Goal: Task Accomplishment & Management: Complete application form

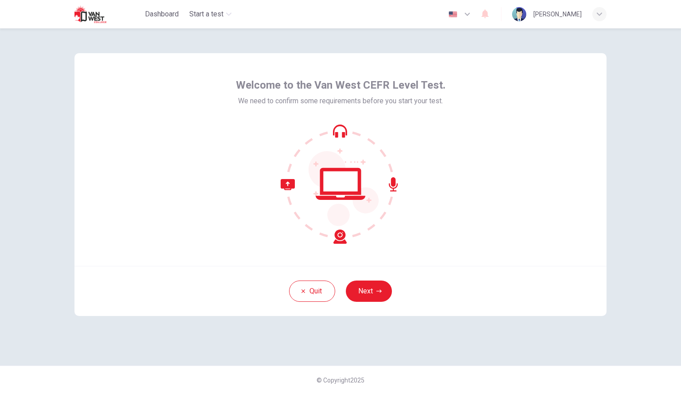
click at [464, 346] on div "Welcome to the Van West CEFR Level Test. We need to confirm some requirements b…" at bounding box center [340, 197] width 561 height 338
click at [372, 289] on button "Next" at bounding box center [369, 291] width 46 height 21
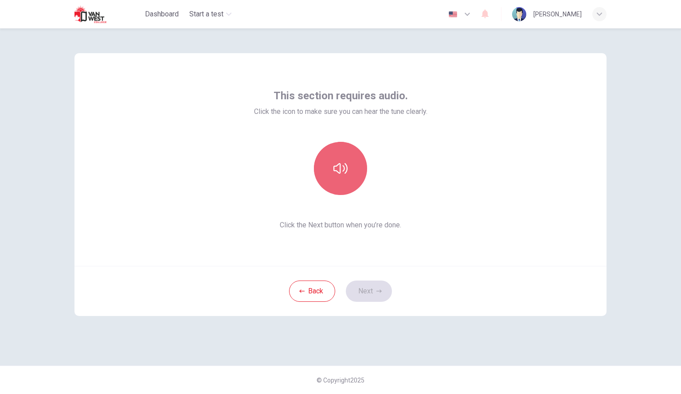
click at [330, 154] on button "button" at bounding box center [340, 168] width 53 height 53
click at [349, 172] on button "button" at bounding box center [340, 168] width 53 height 53
click at [332, 173] on button "button" at bounding box center [340, 168] width 53 height 53
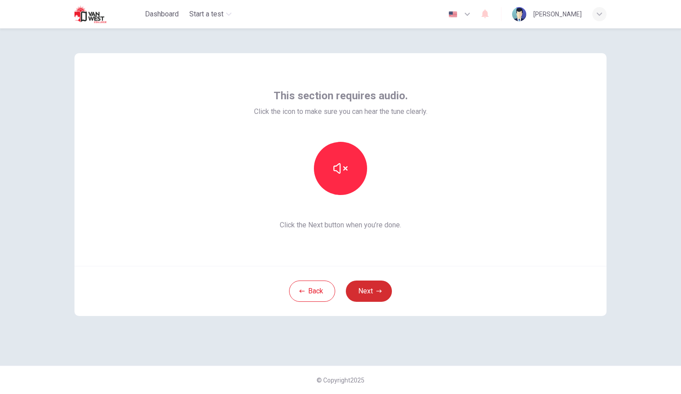
drag, startPoint x: 334, startPoint y: 173, endPoint x: 375, endPoint y: 291, distance: 124.4
click at [375, 291] on div "This section requires audio. Click the icon to make sure you can hear the tune …" at bounding box center [341, 184] width 532 height 263
click at [375, 291] on button "Next" at bounding box center [369, 291] width 46 height 21
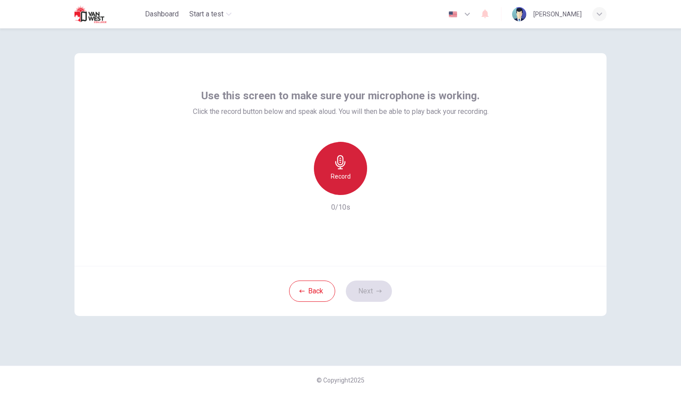
click at [343, 168] on icon "button" at bounding box center [341, 162] width 14 height 14
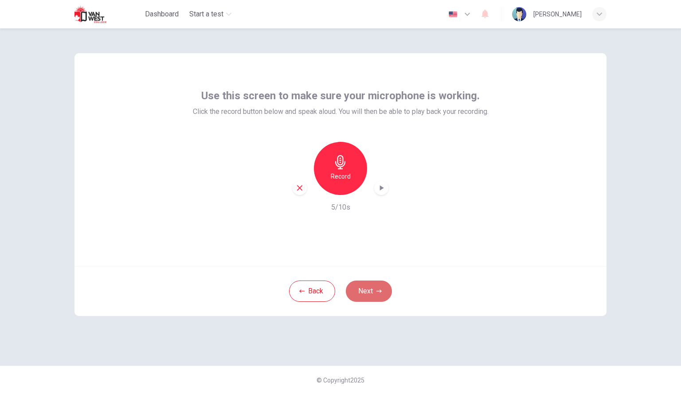
click at [360, 291] on button "Next" at bounding box center [369, 291] width 46 height 21
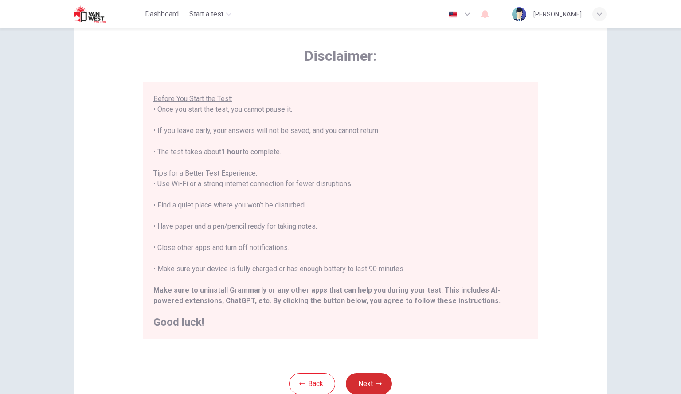
scroll to position [32, 0]
click at [155, 283] on div "****IMPORTANT: You cannot change the language during the test.**** Please choos…" at bounding box center [340, 166] width 374 height 319
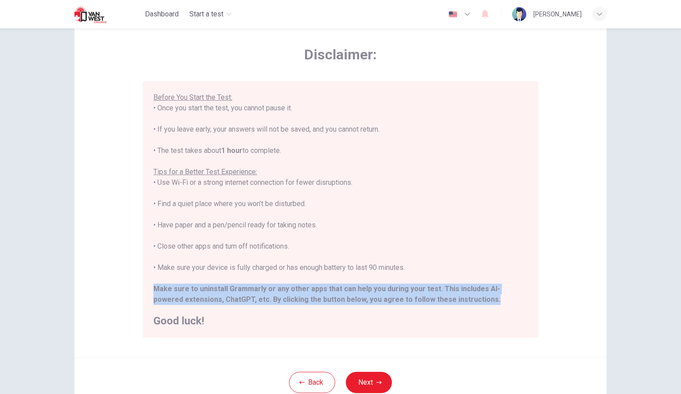
drag, startPoint x: 150, startPoint y: 288, endPoint x: 468, endPoint y: 298, distance: 318.2
click at [468, 298] on div "****IMPORTANT: You cannot change the language during the test.**** Please choos…" at bounding box center [341, 209] width 396 height 257
copy div "Make sure to uninstall Grammarly or any other apps that can help you during you…"
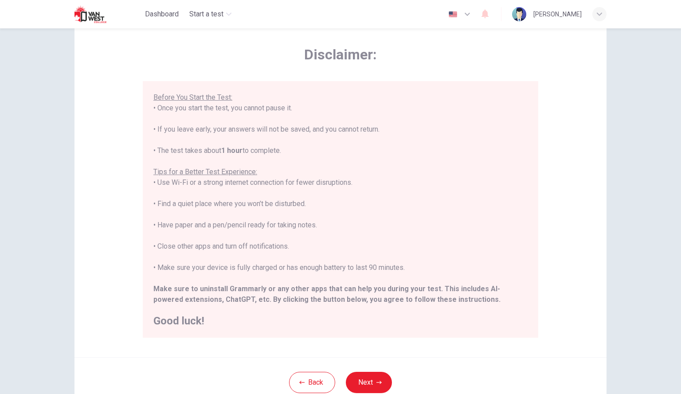
click at [611, 118] on div "Disclaimer: ****IMPORTANT: You cannot change the language during the test.**** …" at bounding box center [340, 214] width 561 height 436
click at [356, 381] on button "Next" at bounding box center [369, 382] width 46 height 21
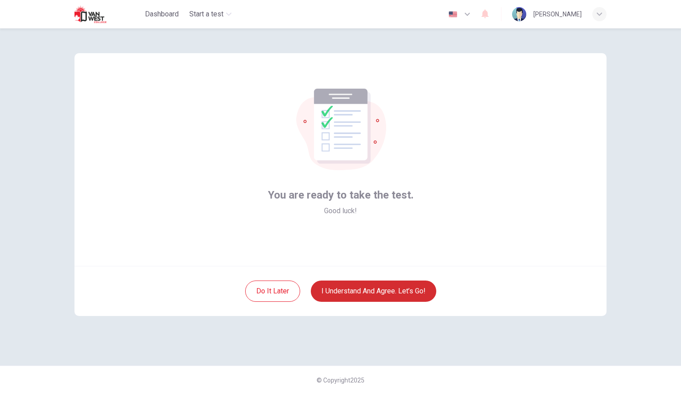
scroll to position [0, 0]
click at [320, 291] on button "I understand and agree. Let’s go!" at bounding box center [374, 291] width 126 height 21
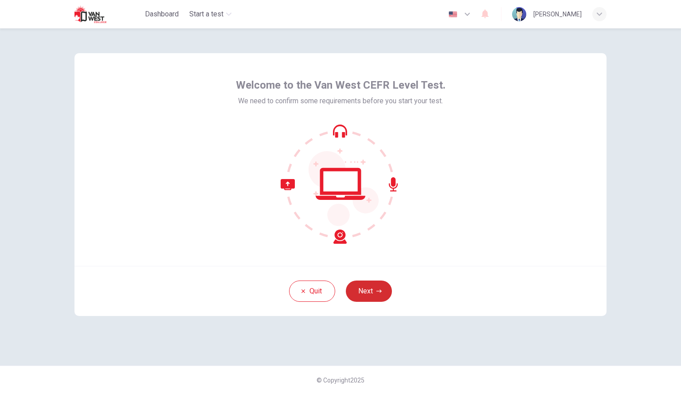
click at [364, 298] on button "Next" at bounding box center [369, 291] width 46 height 21
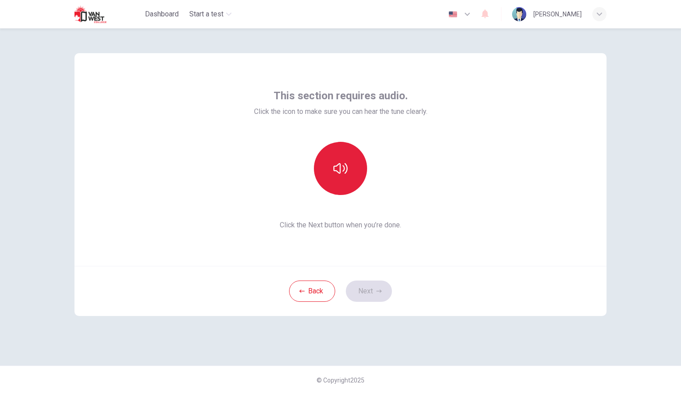
click at [328, 187] on button "button" at bounding box center [340, 168] width 53 height 53
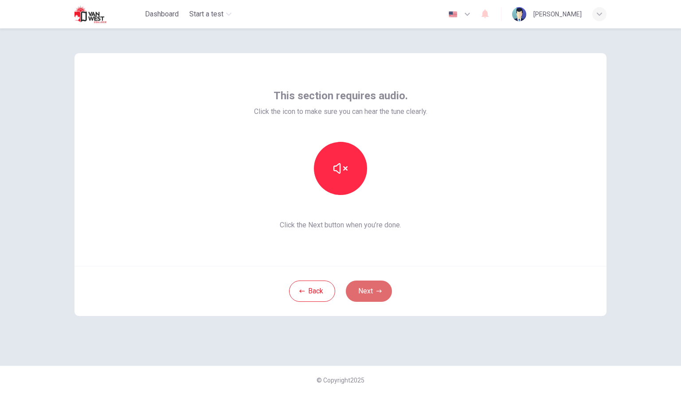
click at [361, 296] on button "Next" at bounding box center [369, 291] width 46 height 21
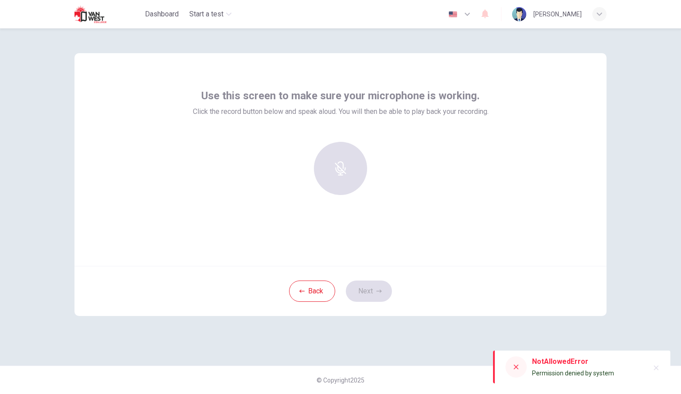
click at [514, 366] on icon at bounding box center [516, 367] width 7 height 7
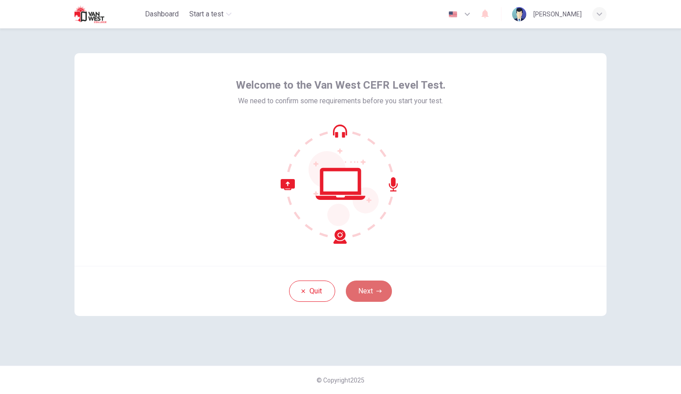
click at [367, 287] on button "Next" at bounding box center [369, 291] width 46 height 21
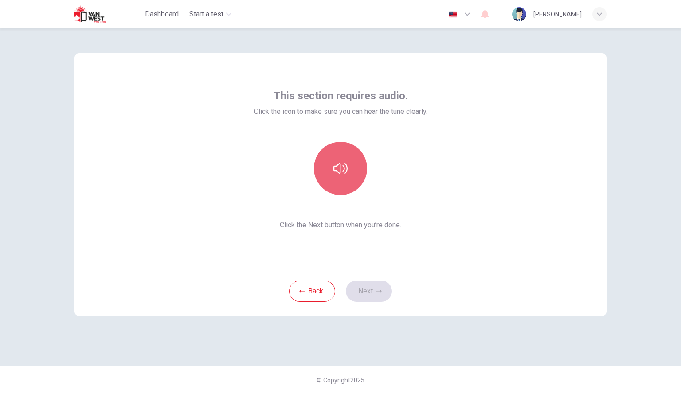
click at [361, 170] on button "button" at bounding box center [340, 168] width 53 height 53
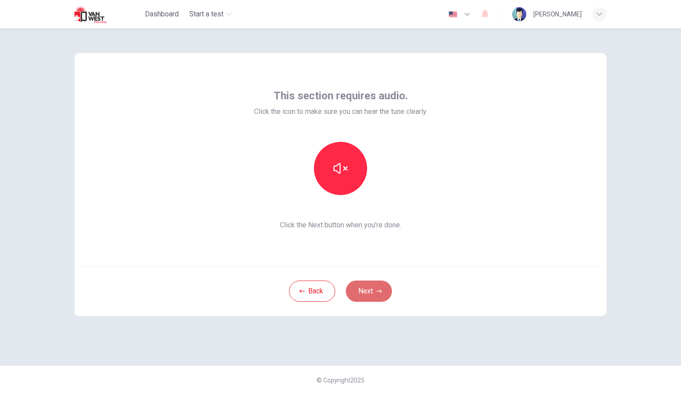
click at [370, 284] on button "Next" at bounding box center [369, 291] width 46 height 21
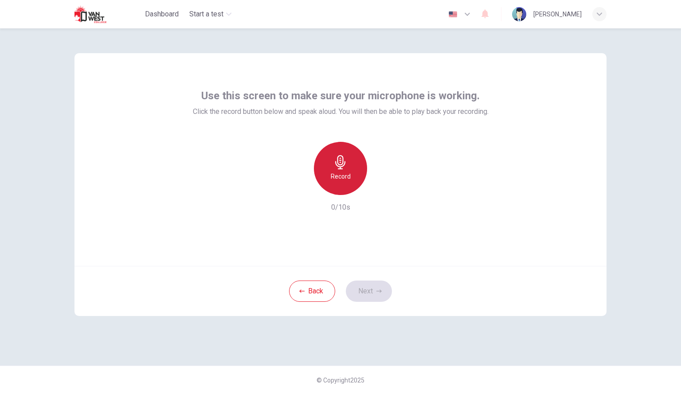
click at [337, 158] on icon "button" at bounding box center [341, 162] width 14 height 14
click at [346, 183] on div "Stop" at bounding box center [340, 168] width 53 height 53
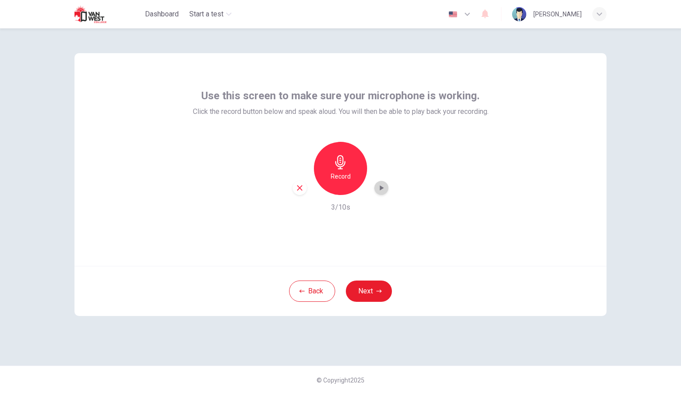
click at [384, 185] on icon "button" at bounding box center [381, 188] width 9 height 9
click at [367, 291] on button "Next" at bounding box center [369, 291] width 46 height 21
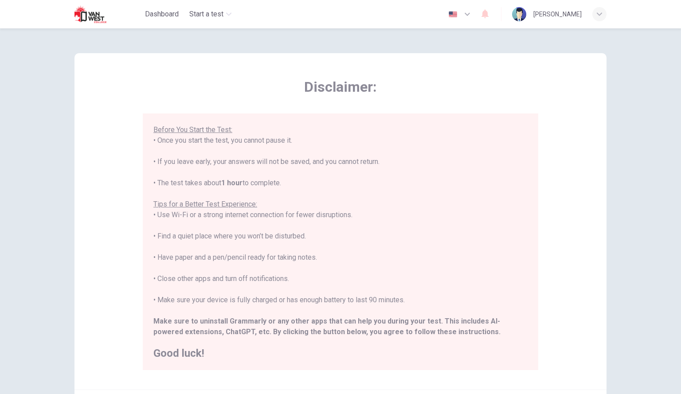
scroll to position [99, 0]
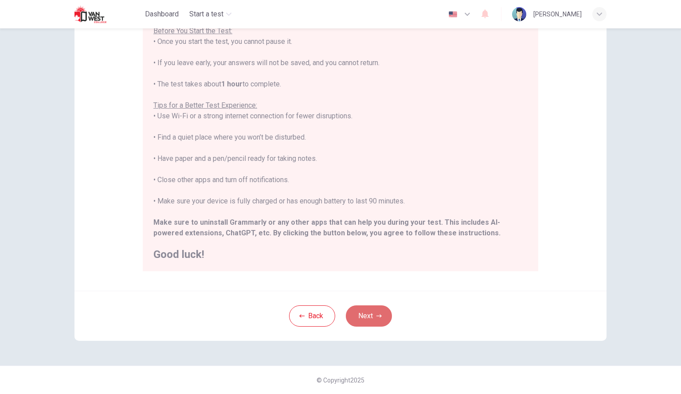
click at [363, 307] on button "Next" at bounding box center [369, 316] width 46 height 21
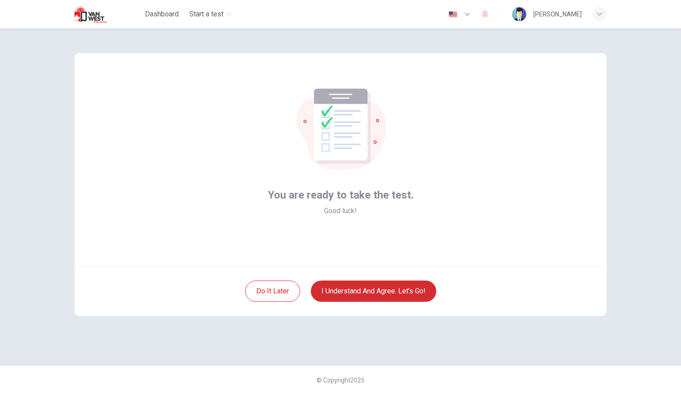
scroll to position [0, 0]
click at [361, 293] on button "I understand and agree. Let’s go!" at bounding box center [374, 291] width 126 height 21
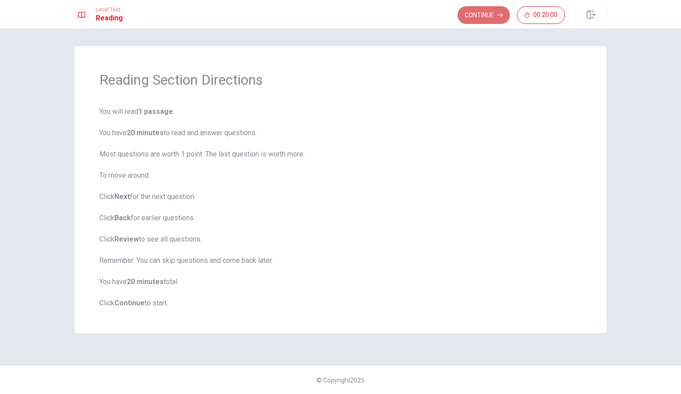
click at [472, 16] on button "Continue" at bounding box center [484, 15] width 52 height 18
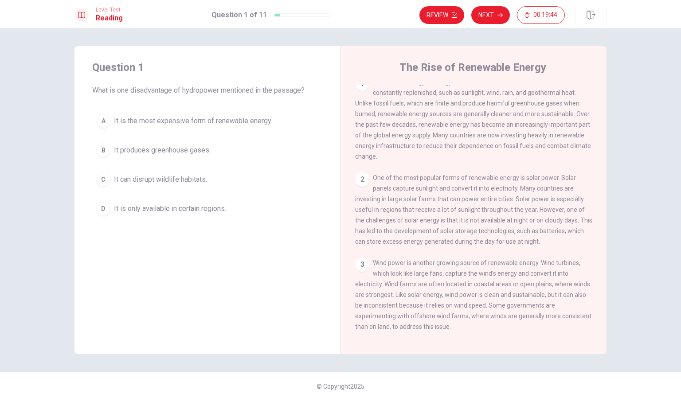
scroll to position [9, 0]
click at [453, 150] on span "Renewable energy is energy that comes from natural sources that are constantly …" at bounding box center [473, 119] width 236 height 82
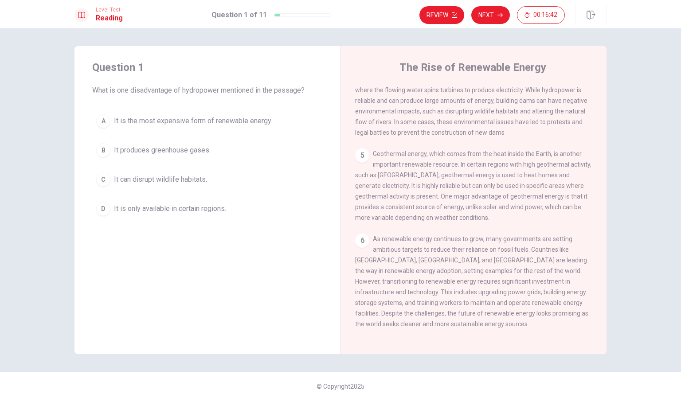
scroll to position [6, 0]
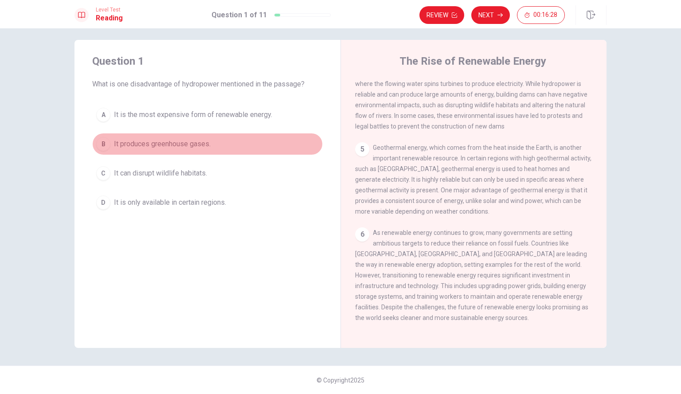
click at [161, 143] on span "It produces greenhouse gases." at bounding box center [162, 144] width 97 height 11
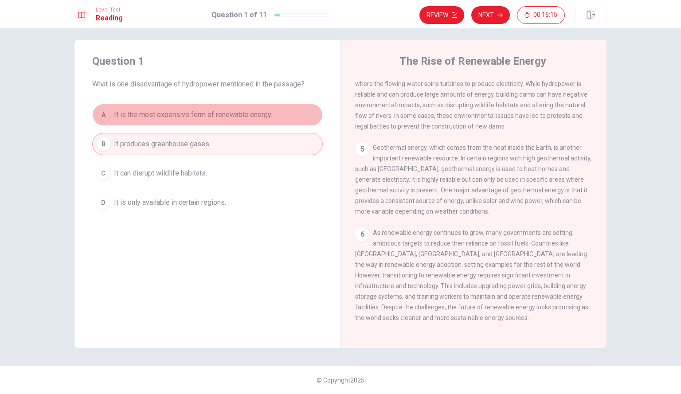
click at [218, 118] on span "It is the most expensive form of renewable energy." at bounding box center [193, 115] width 158 height 11
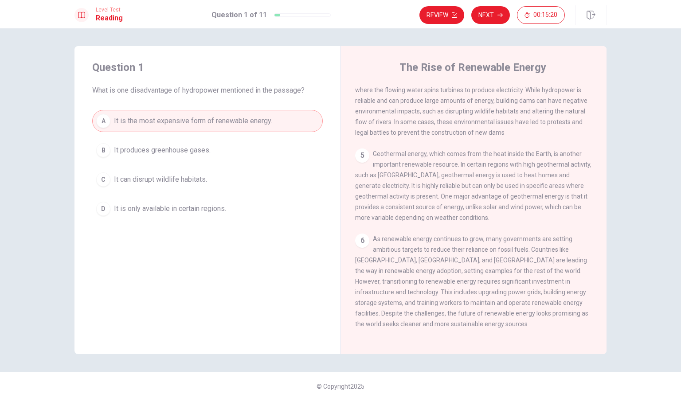
scroll to position [178, 0]
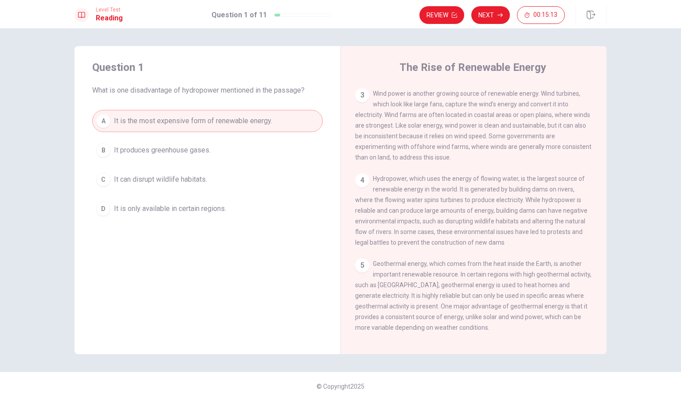
drag, startPoint x: 451, startPoint y: 204, endPoint x: 469, endPoint y: 215, distance: 21.5
click at [469, 215] on div "4 Hydropower, which uses the energy of flowing water, is the largest source of …" at bounding box center [474, 210] width 238 height 75
drag, startPoint x: 456, startPoint y: 197, endPoint x: 551, endPoint y: 202, distance: 95.5
click at [551, 202] on span "Hydropower, which uses the energy of flowing water, is the largest source of re…" at bounding box center [471, 210] width 232 height 71
drag, startPoint x: 552, startPoint y: 204, endPoint x: 557, endPoint y: 219, distance: 15.2
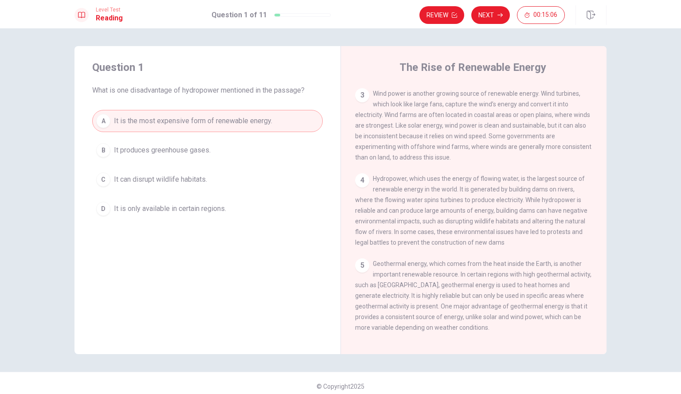
click at [557, 219] on div "4 Hydropower, which uses the energy of flowing water, is the largest source of …" at bounding box center [474, 210] width 238 height 75
drag, startPoint x: 358, startPoint y: 204, endPoint x: 423, endPoint y: 220, distance: 66.6
click at [423, 220] on div "4 Hydropower, which uses the energy of flowing water, is the largest source of …" at bounding box center [474, 210] width 238 height 75
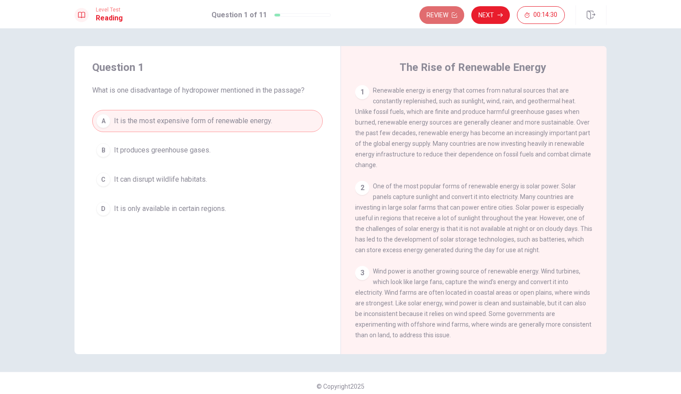
click at [431, 16] on button "Review" at bounding box center [442, 15] width 45 height 18
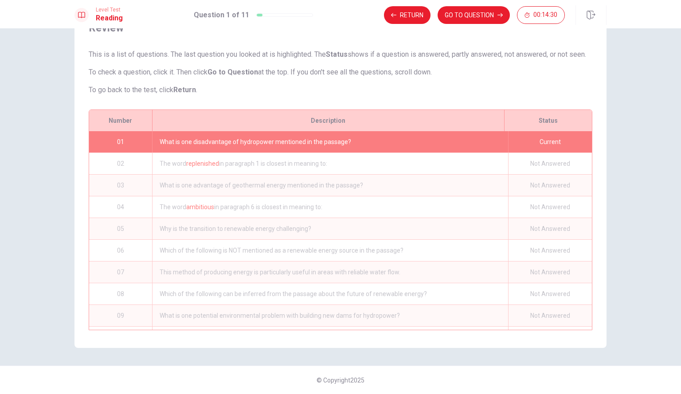
scroll to position [54, 0]
click at [412, 17] on button "Return" at bounding box center [407, 15] width 47 height 18
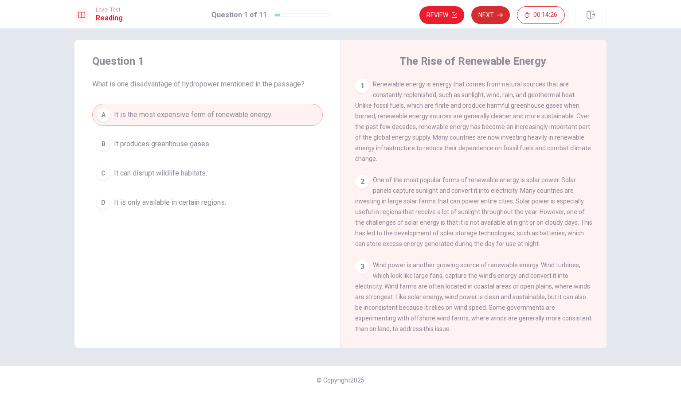
click at [481, 16] on button "Next" at bounding box center [490, 15] width 39 height 18
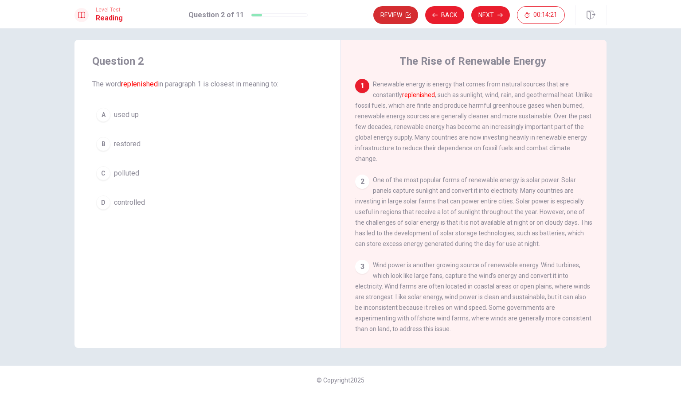
click at [383, 13] on button "Review" at bounding box center [395, 15] width 45 height 18
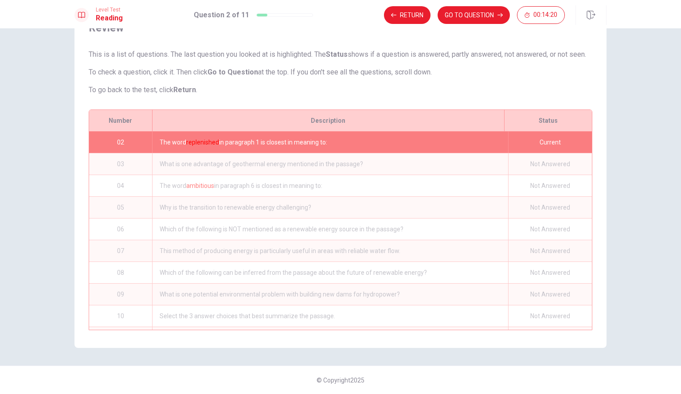
scroll to position [51, 0]
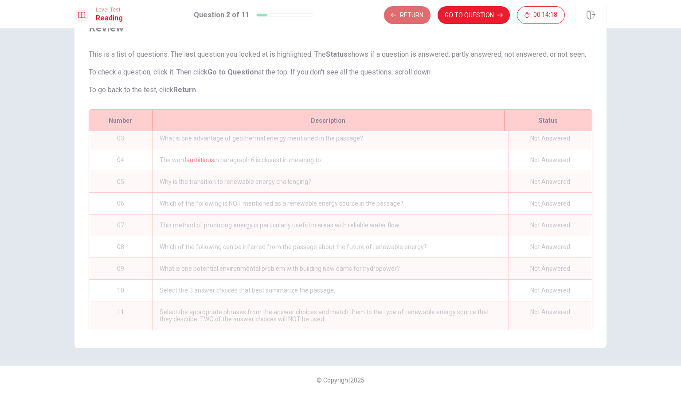
click at [412, 11] on button "Return" at bounding box center [407, 15] width 47 height 18
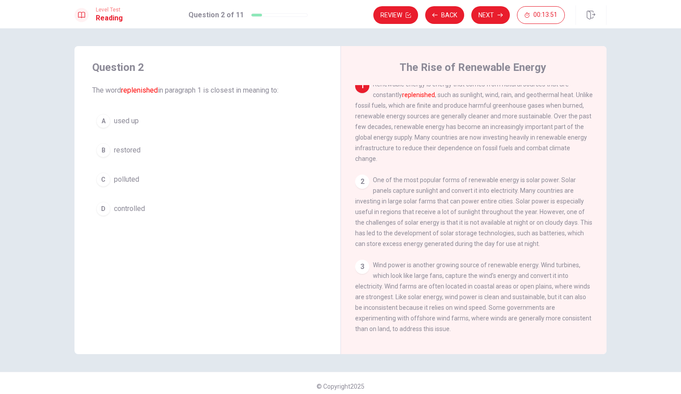
scroll to position [0, 0]
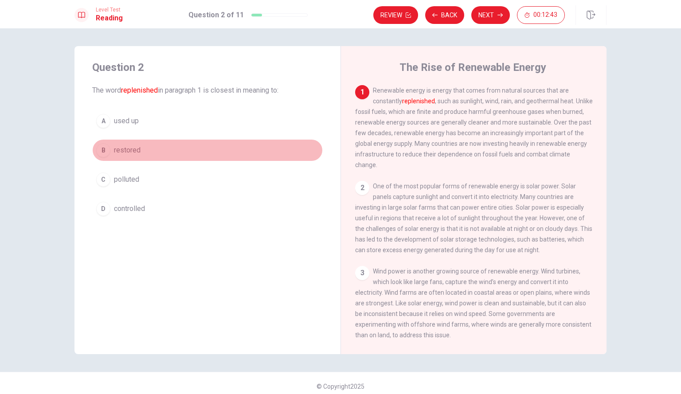
click at [118, 149] on span "restored" at bounding box center [127, 150] width 27 height 11
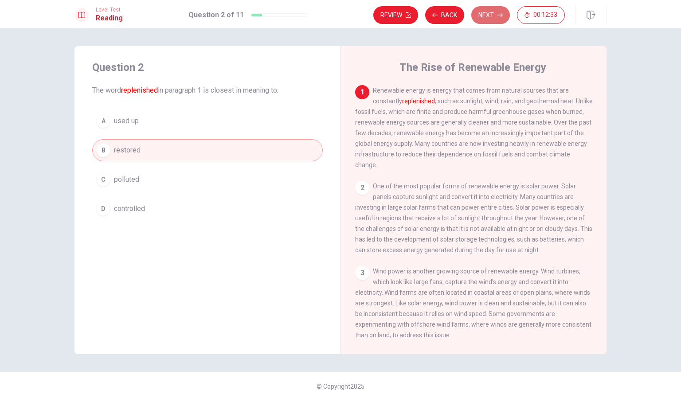
click at [487, 13] on button "Next" at bounding box center [490, 15] width 39 height 18
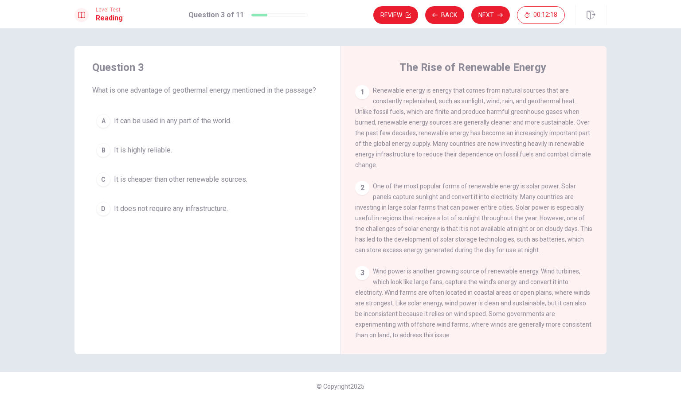
drag, startPoint x: 203, startPoint y: 238, endPoint x: 283, endPoint y: 308, distance: 106.2
click at [283, 308] on div "Question 3 What is one advantage of geothermal energy mentioned in the passage?…" at bounding box center [208, 200] width 266 height 308
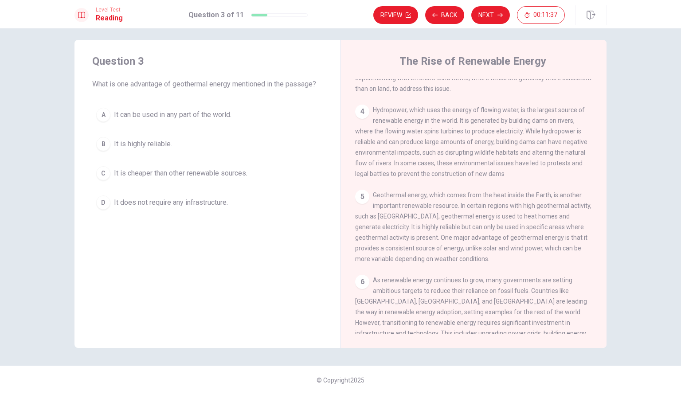
scroll to position [242, 0]
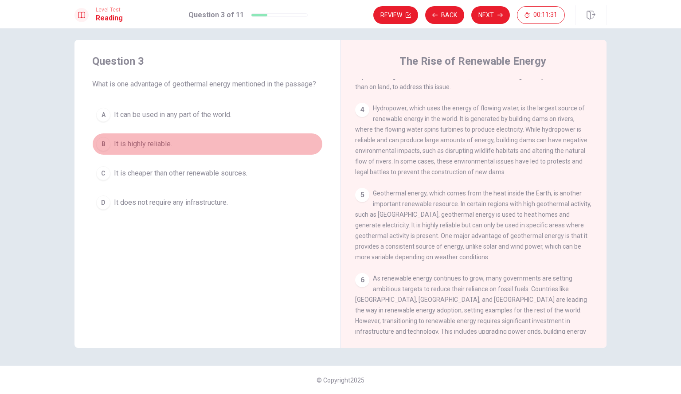
click at [152, 145] on span "It is highly reliable." at bounding box center [143, 144] width 58 height 11
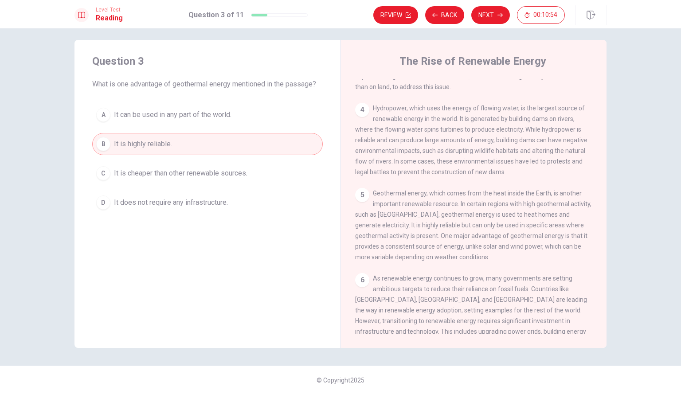
click at [493, 5] on div "Review Back Next 00:10:54" at bounding box center [489, 15] width 233 height 20
click at [487, 16] on button "Next" at bounding box center [490, 15] width 39 height 18
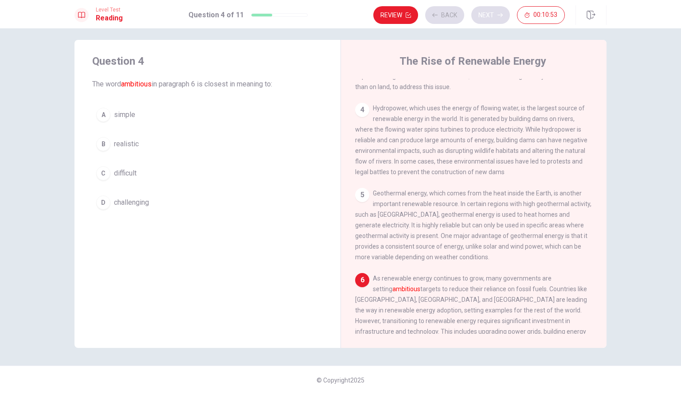
scroll to position [308, 0]
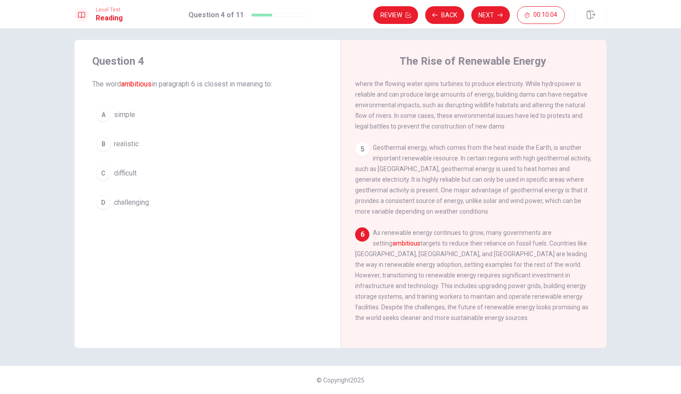
click at [133, 200] on span "challenging" at bounding box center [131, 202] width 35 height 11
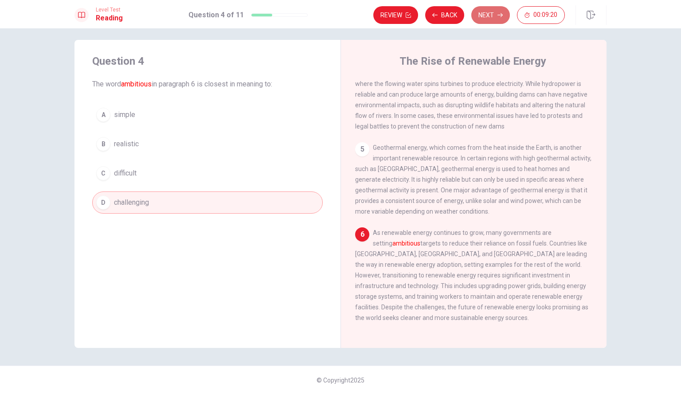
click at [485, 18] on button "Next" at bounding box center [490, 15] width 39 height 18
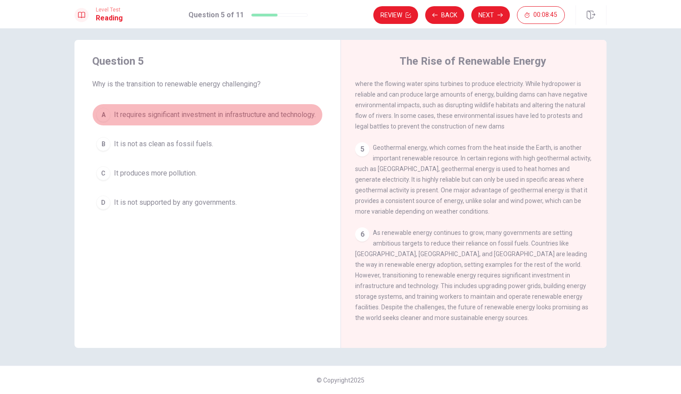
click at [207, 110] on span "It requires significant investment in infrastructure and technology." at bounding box center [215, 115] width 202 height 11
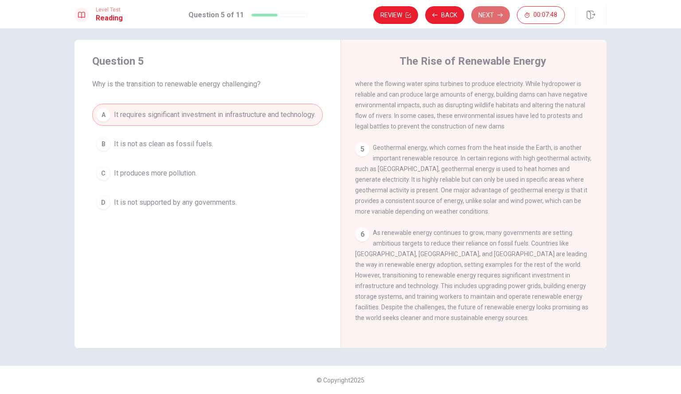
click at [483, 18] on button "Next" at bounding box center [490, 15] width 39 height 18
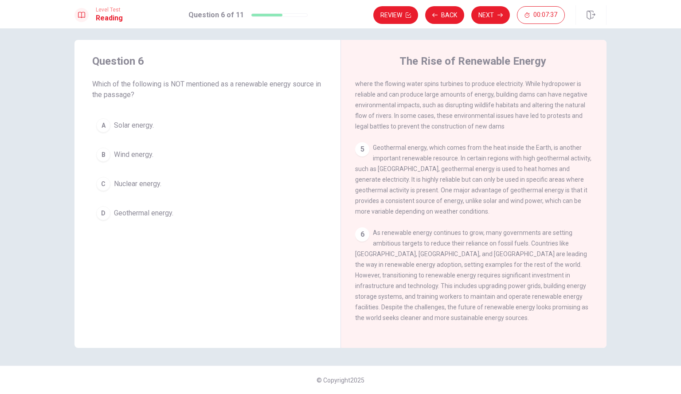
click at [124, 187] on span "Nuclear energy." at bounding box center [137, 184] width 47 height 11
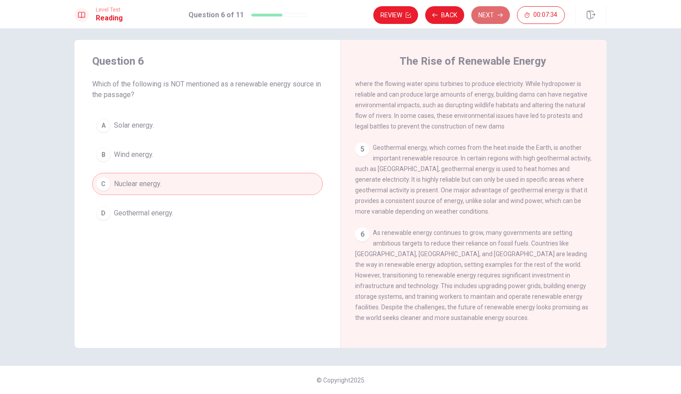
click at [485, 19] on button "Next" at bounding box center [490, 15] width 39 height 18
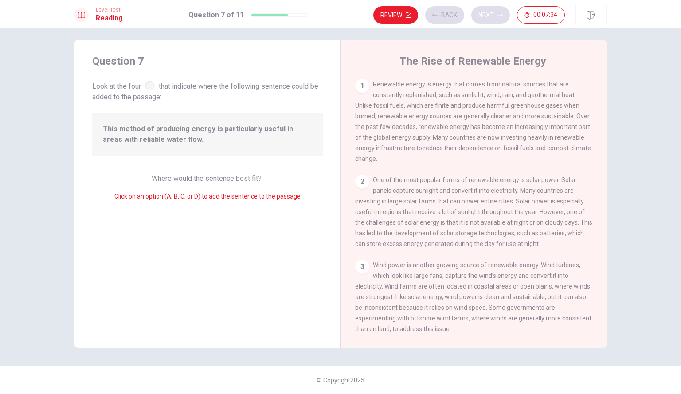
scroll to position [209, 0]
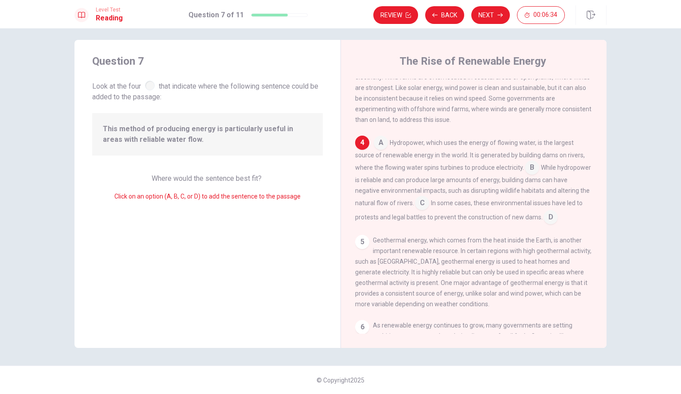
click at [528, 176] on input at bounding box center [532, 168] width 14 height 14
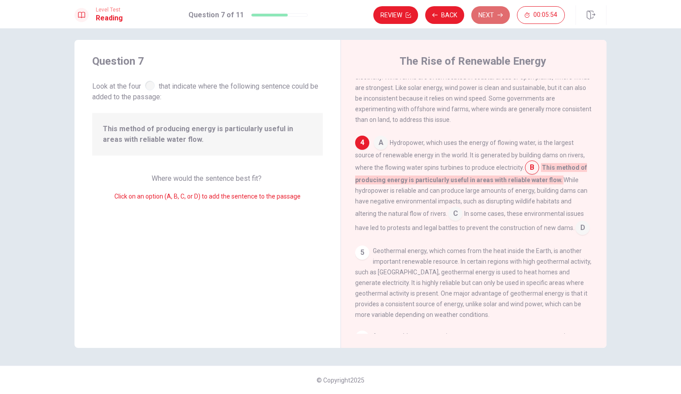
click at [485, 11] on button "Next" at bounding box center [490, 15] width 39 height 18
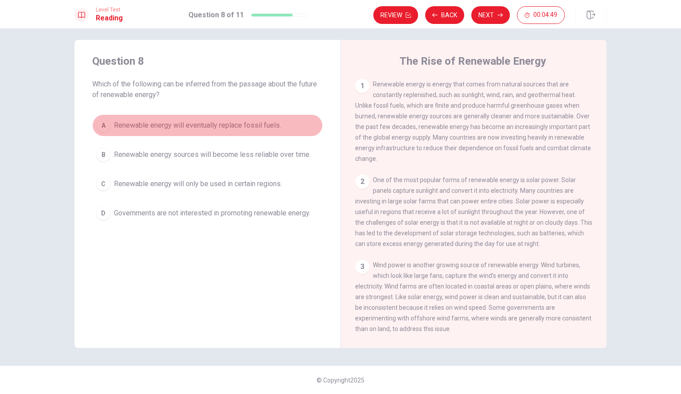
click at [125, 132] on button "A Renewable energy will eventually replace fossil fuels." at bounding box center [207, 125] width 231 height 22
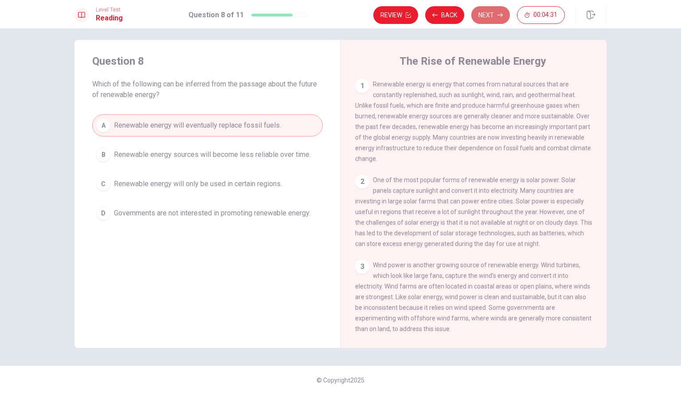
click at [491, 13] on button "Next" at bounding box center [490, 15] width 39 height 18
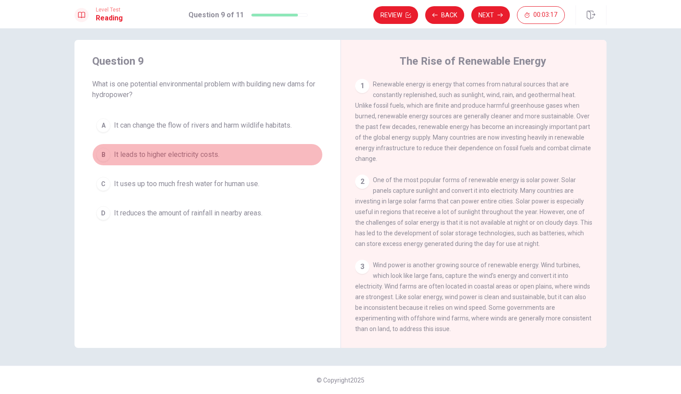
click at [199, 155] on span "It leads to higher electricity costs." at bounding box center [167, 154] width 106 height 11
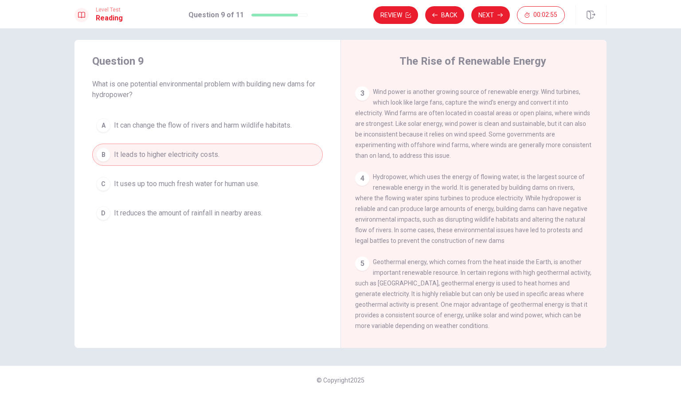
scroll to position [174, 0]
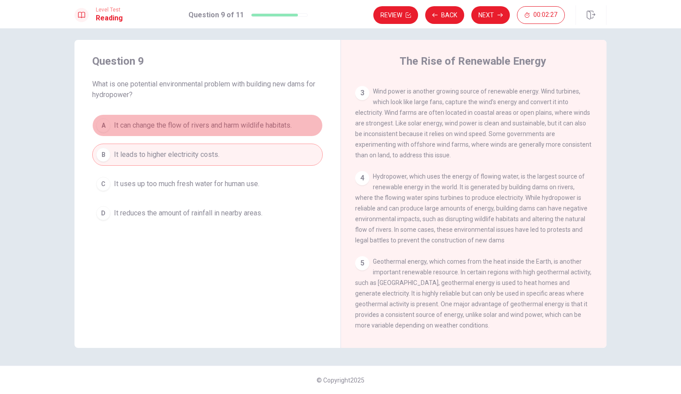
click at [262, 127] on span "It can change the flow of rivers and harm wildlife habitats." at bounding box center [203, 125] width 178 height 11
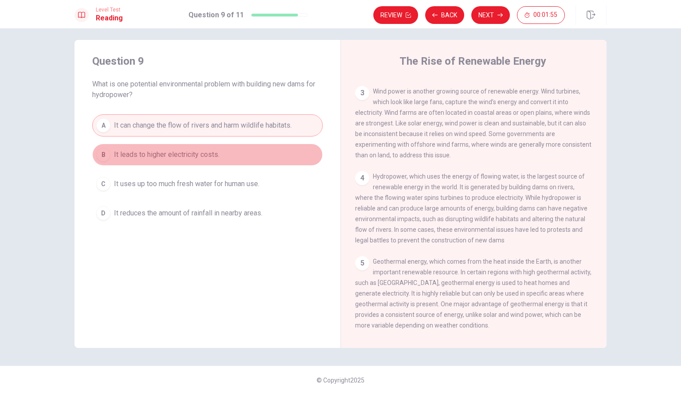
click at [192, 156] on span "It leads to higher electricity costs." at bounding box center [167, 154] width 106 height 11
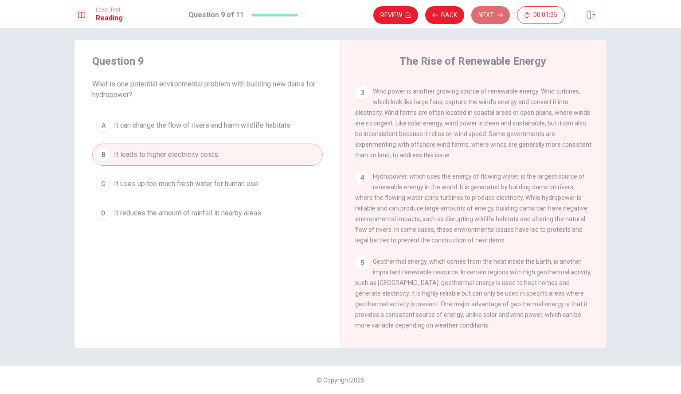
click at [480, 21] on button "Next" at bounding box center [490, 15] width 39 height 18
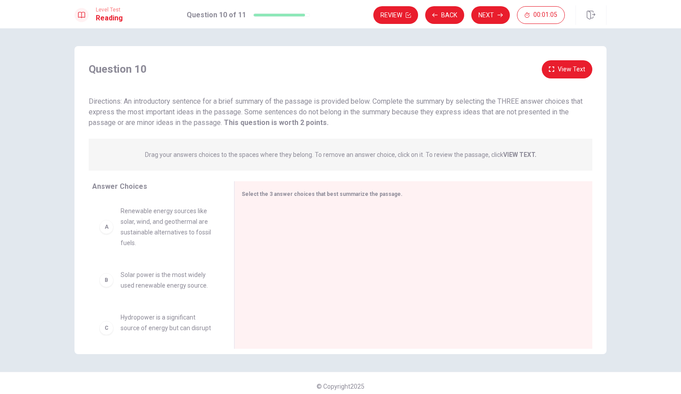
scroll to position [0, 0]
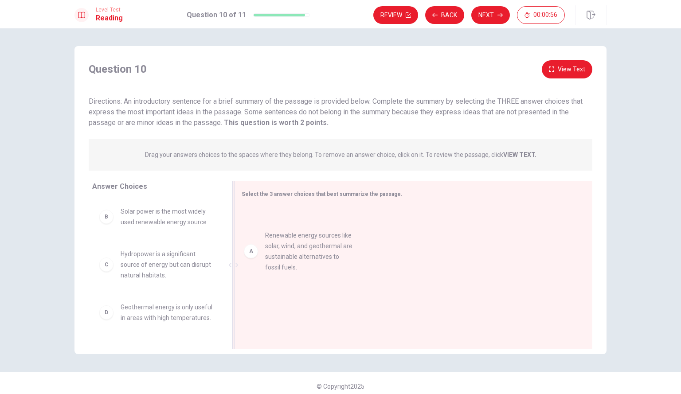
drag, startPoint x: 157, startPoint y: 244, endPoint x: 355, endPoint y: 280, distance: 201.0
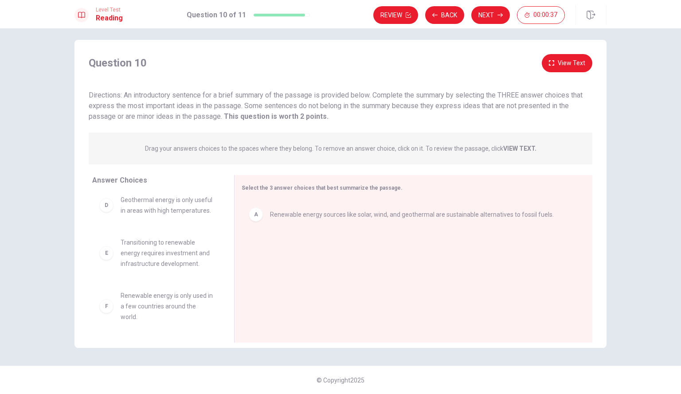
scroll to position [6, 0]
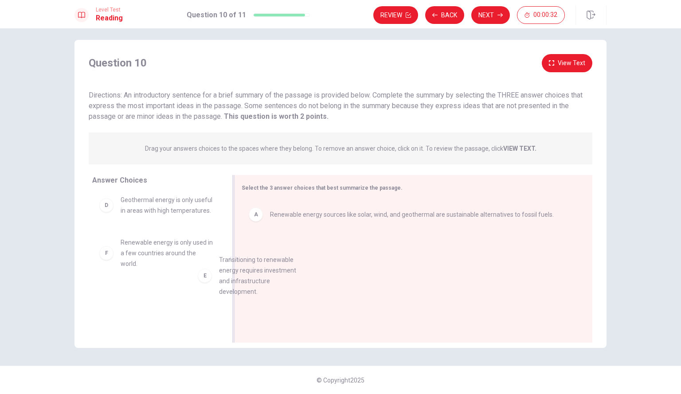
drag, startPoint x: 173, startPoint y: 262, endPoint x: 332, endPoint y: 259, distance: 158.8
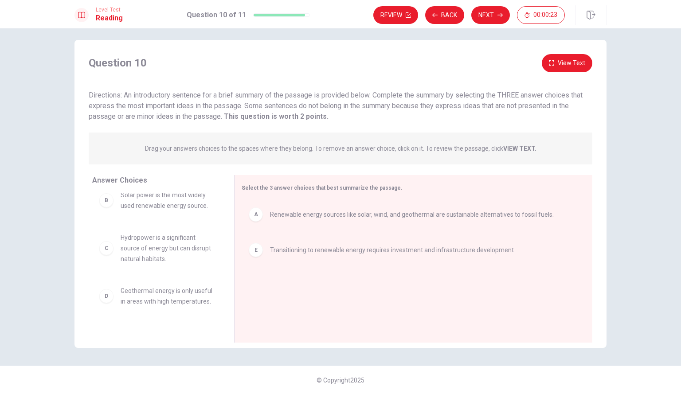
scroll to position [0, 0]
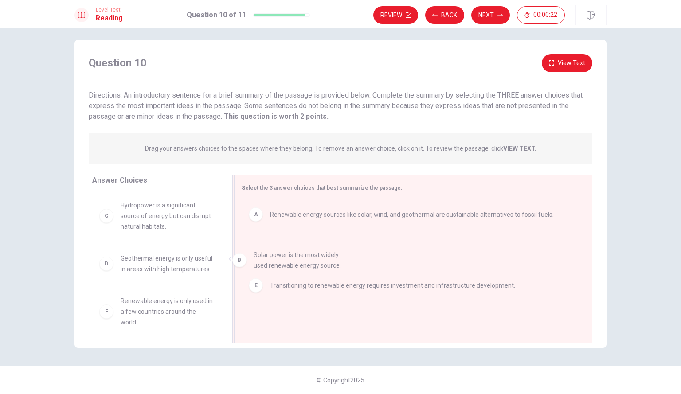
drag, startPoint x: 181, startPoint y: 213, endPoint x: 329, endPoint y: 273, distance: 159.0
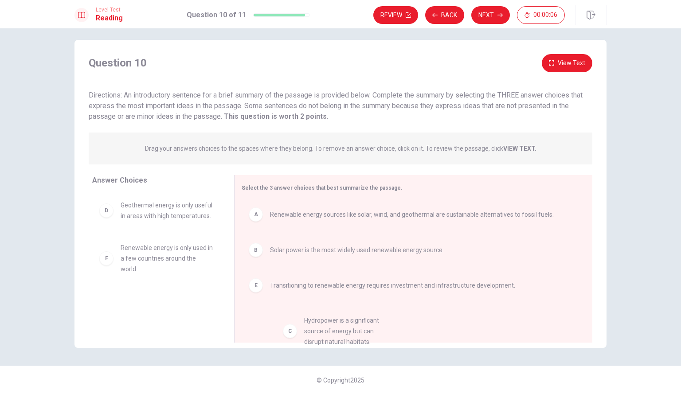
drag, startPoint x: 154, startPoint y: 225, endPoint x: 342, endPoint y: 345, distance: 223.1
drag, startPoint x: 161, startPoint y: 228, endPoint x: 383, endPoint y: 312, distance: 237.9
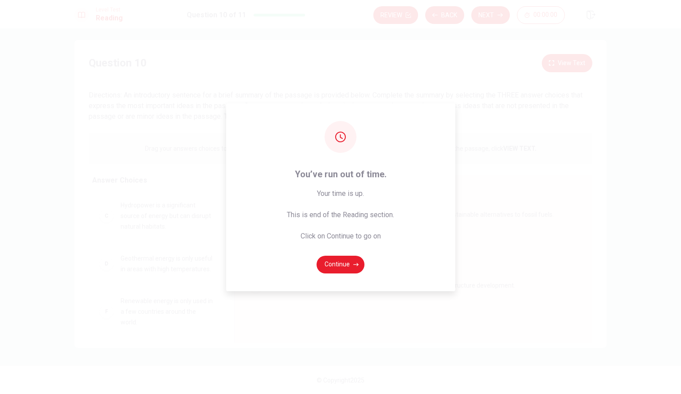
drag, startPoint x: 353, startPoint y: 288, endPoint x: 337, endPoint y: 277, distance: 18.8
click at [337, 277] on div "You’ve run out of time. Your time is up. This is end of the Reading section. Cl…" at bounding box center [340, 197] width 229 height 188
click at [350, 267] on button "Continue" at bounding box center [341, 265] width 48 height 18
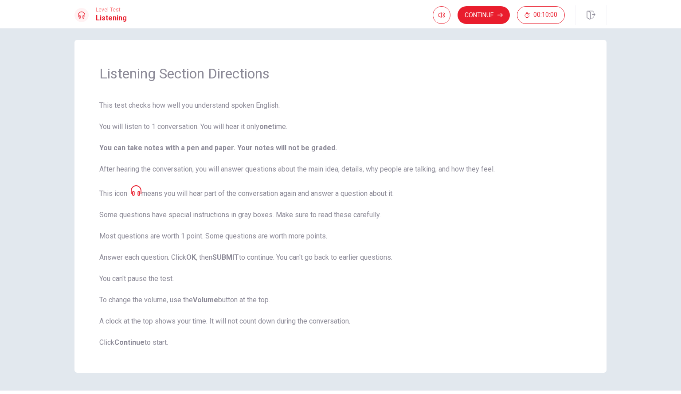
scroll to position [31, 0]
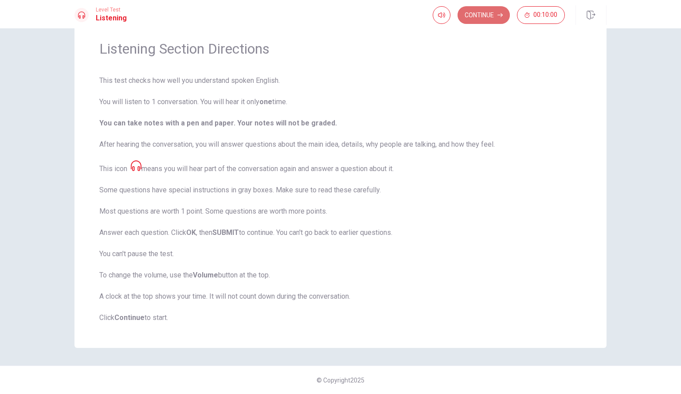
click at [479, 18] on button "Continue" at bounding box center [484, 15] width 52 height 18
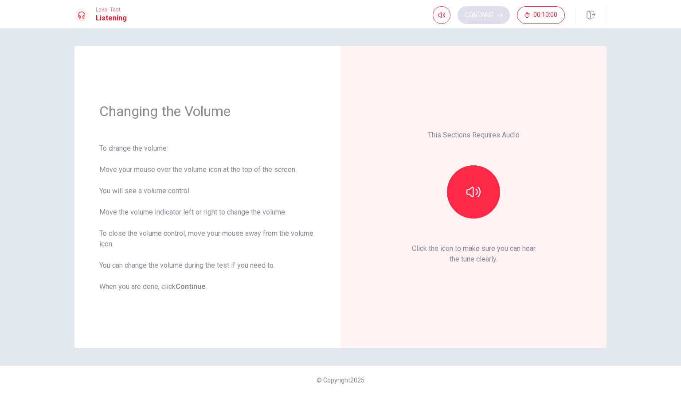
scroll to position [0, 0]
click at [439, 14] on icon "button" at bounding box center [441, 14] width 7 height 5
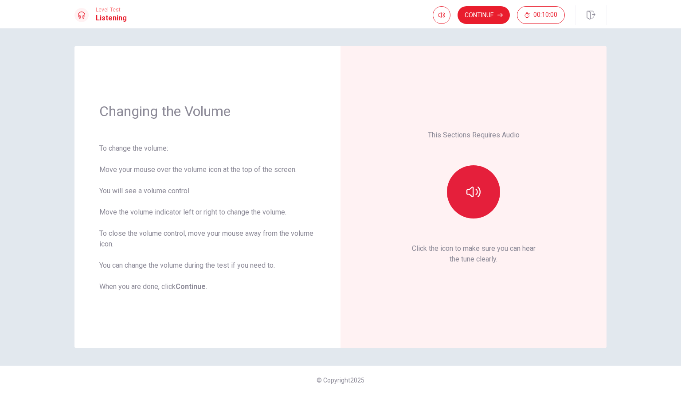
click at [467, 178] on button "button" at bounding box center [473, 191] width 53 height 53
click at [479, 16] on button "Continue" at bounding box center [484, 15] width 52 height 18
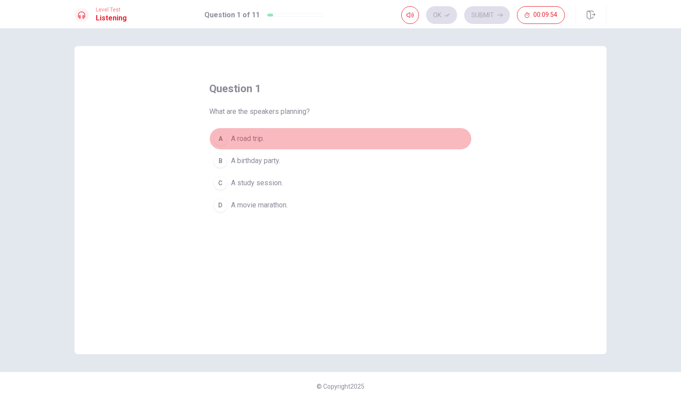
click at [252, 140] on span "A road trip." at bounding box center [247, 139] width 33 height 11
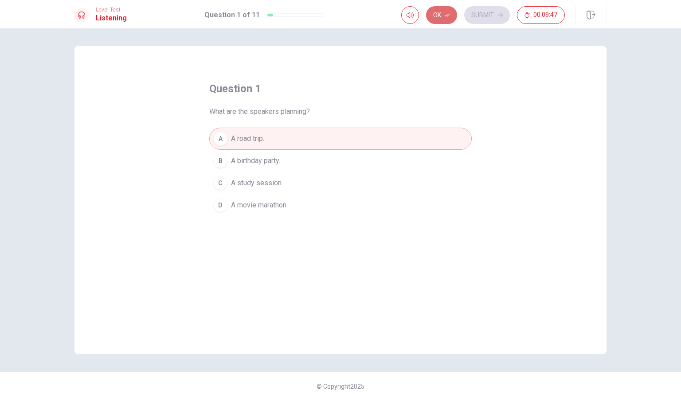
click at [443, 19] on button "Ok" at bounding box center [441, 15] width 31 height 18
click at [478, 18] on button "Submit" at bounding box center [487, 15] width 46 height 18
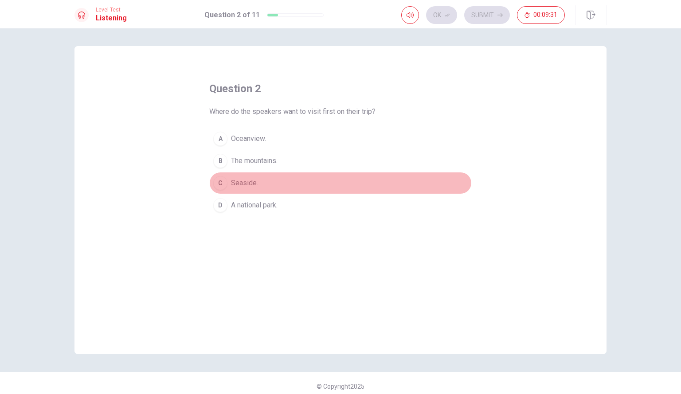
click at [248, 180] on span "Seaside." at bounding box center [244, 183] width 27 height 11
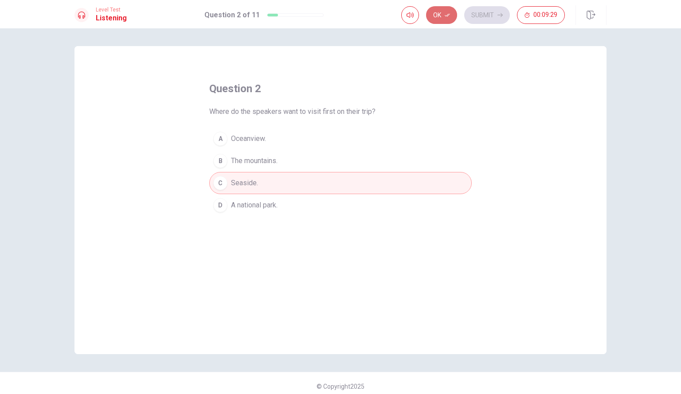
click at [440, 19] on button "Ok" at bounding box center [441, 15] width 31 height 18
click at [483, 18] on button "Submit" at bounding box center [487, 15] width 46 height 18
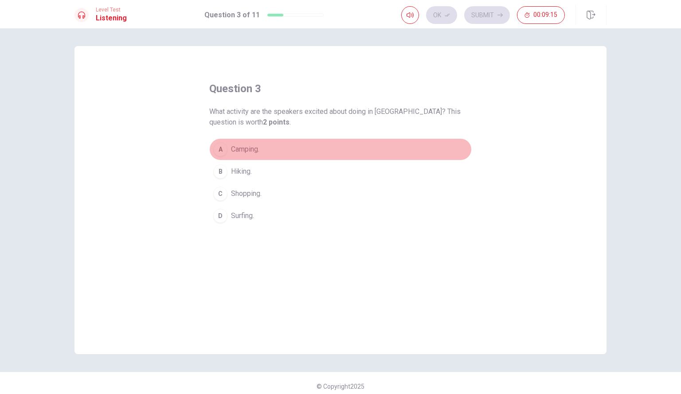
click at [248, 148] on span "Camping." at bounding box center [245, 149] width 28 height 11
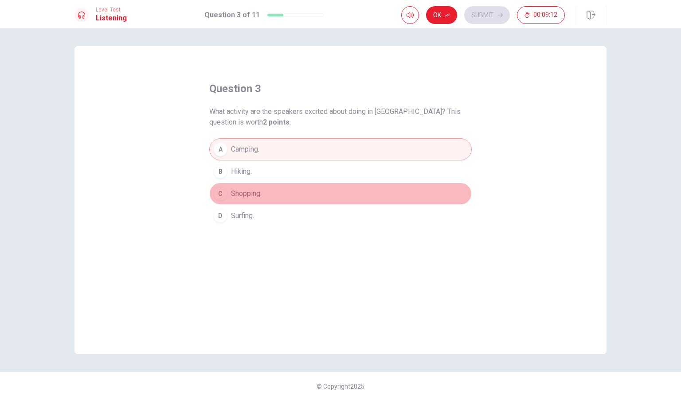
click at [250, 196] on span "Shopping." at bounding box center [246, 193] width 31 height 11
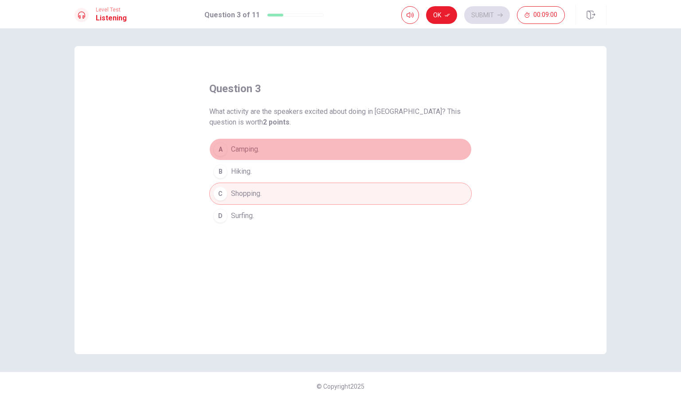
click at [248, 149] on span "Camping." at bounding box center [245, 149] width 28 height 11
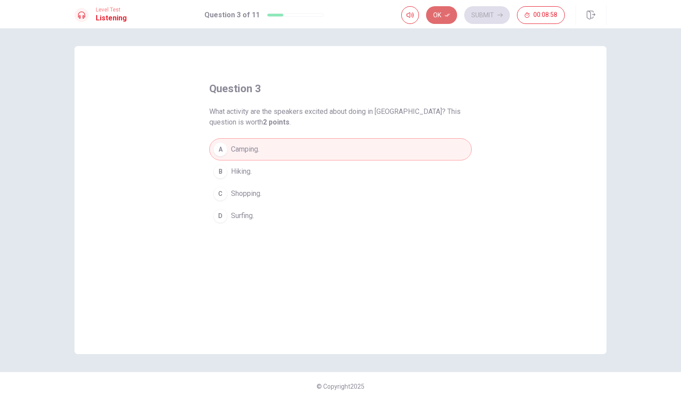
click at [450, 9] on button "Ok" at bounding box center [441, 15] width 31 height 18
click at [482, 17] on button "Submit" at bounding box center [487, 15] width 46 height 18
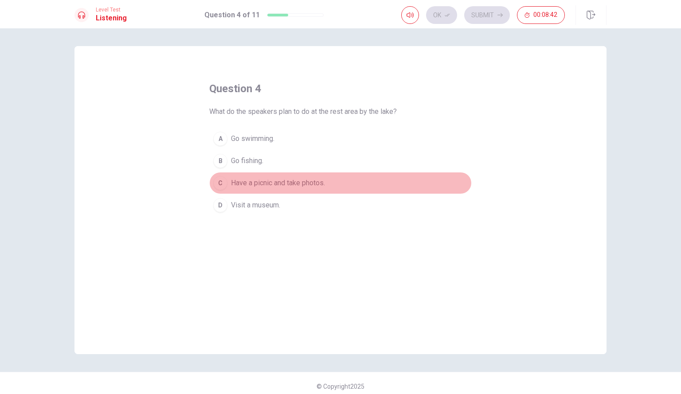
click at [296, 185] on span "Have a picnic and take photos." at bounding box center [278, 183] width 94 height 11
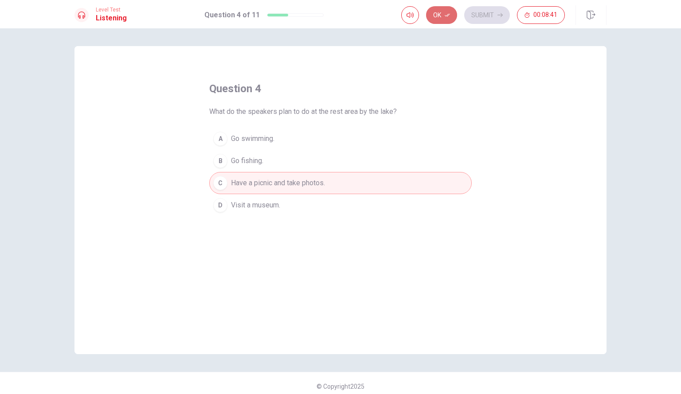
click at [444, 17] on button "Ok" at bounding box center [441, 15] width 31 height 18
click at [487, 18] on button "Submit" at bounding box center [487, 15] width 46 height 18
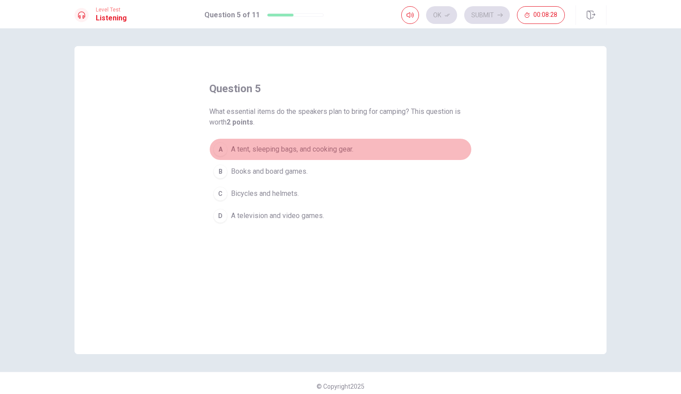
click at [337, 146] on span "A tent, sleeping bags, and cooking gear." at bounding box center [292, 149] width 122 height 11
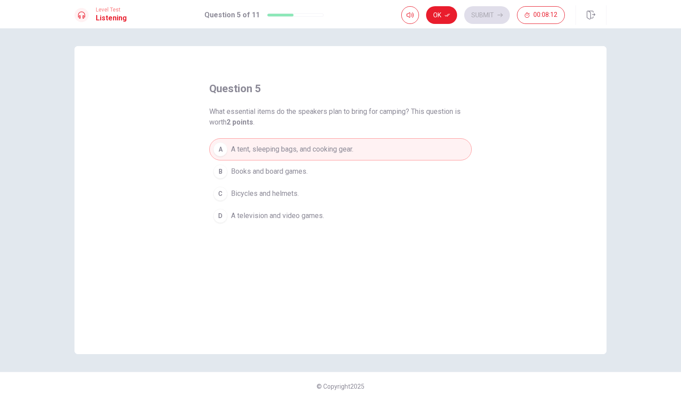
click at [448, 5] on div "Ok Submit 00:08:12" at bounding box center [503, 15] width 205 height 20
click at [446, 16] on icon "button" at bounding box center [447, 15] width 5 height 3
click at [484, 16] on button "Submit" at bounding box center [487, 15] width 46 height 18
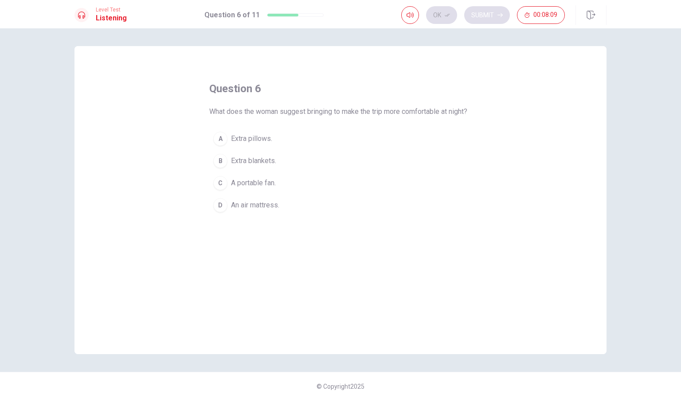
click at [484, 16] on div "Ok Submit 00:08:09" at bounding box center [483, 15] width 164 height 18
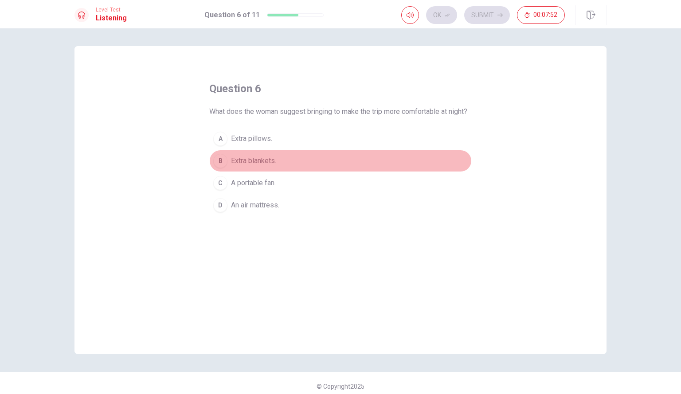
click at [260, 164] on button "B Extra blankets." at bounding box center [340, 161] width 263 height 22
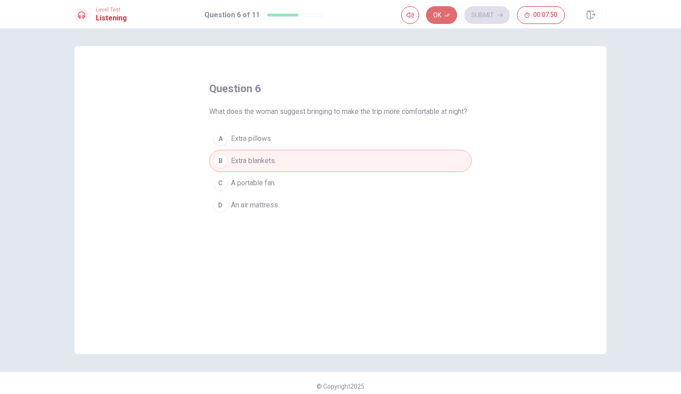
click at [445, 15] on icon "button" at bounding box center [447, 14] width 5 height 5
click at [474, 20] on button "Submit" at bounding box center [487, 15] width 46 height 18
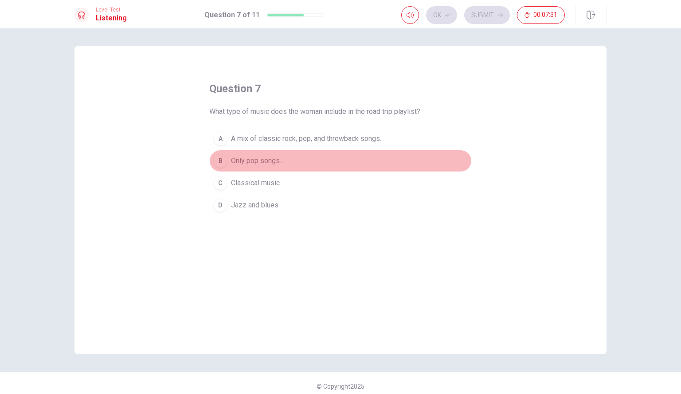
click at [369, 161] on button "B Only pop songs. ." at bounding box center [340, 161] width 263 height 22
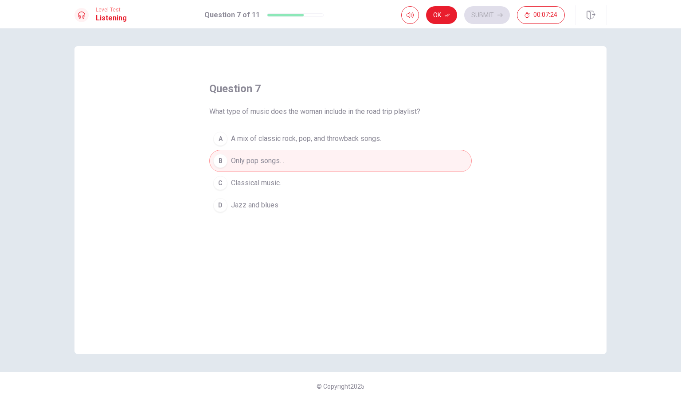
click at [371, 140] on span "A mix of classic rock, pop, and throwback songs." at bounding box center [306, 139] width 150 height 11
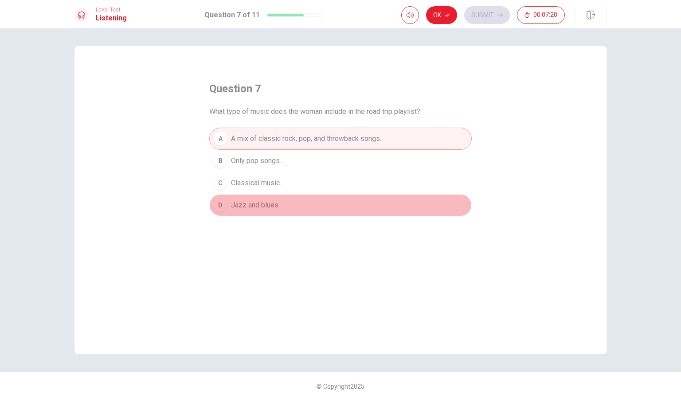
click at [343, 206] on button "D Jazz and blues" at bounding box center [340, 205] width 263 height 22
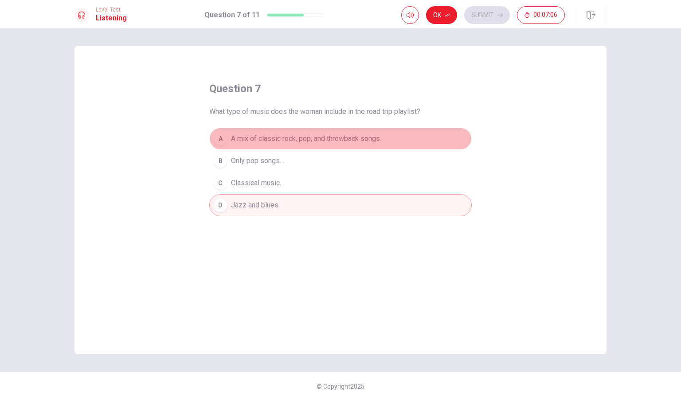
click at [387, 134] on button "A A mix of classic rock, pop, and throwback songs." at bounding box center [340, 139] width 263 height 22
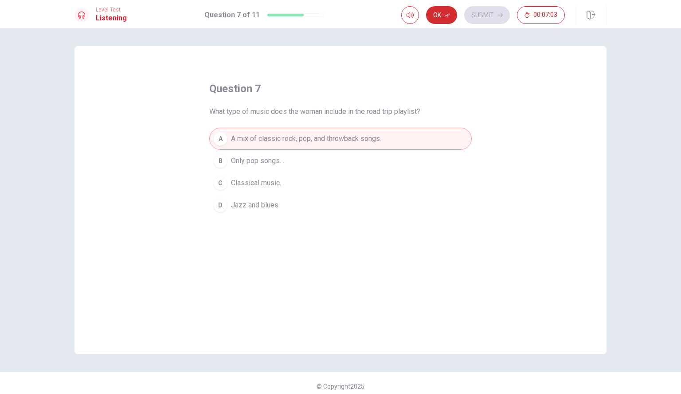
click at [432, 16] on button "Ok" at bounding box center [441, 15] width 31 height 18
click at [480, 14] on button "Submit" at bounding box center [487, 15] width 46 height 18
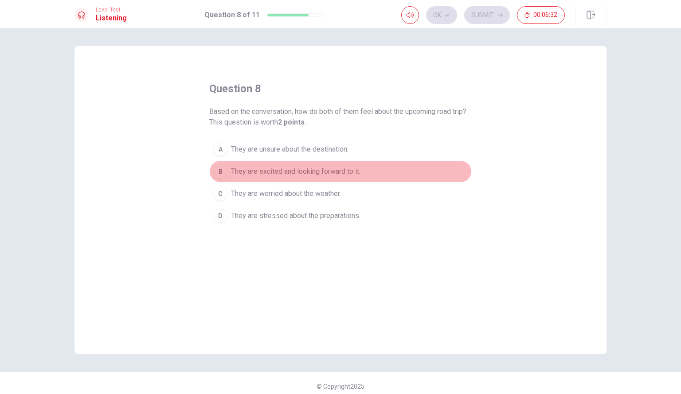
click at [349, 172] on span "They are excited and looking forward to it." at bounding box center [296, 171] width 130 height 11
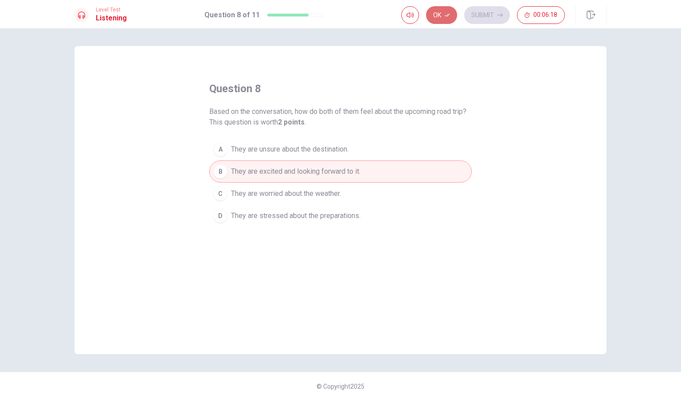
click at [443, 21] on button "Ok" at bounding box center [441, 15] width 31 height 18
click at [486, 13] on button "Submit" at bounding box center [487, 15] width 46 height 18
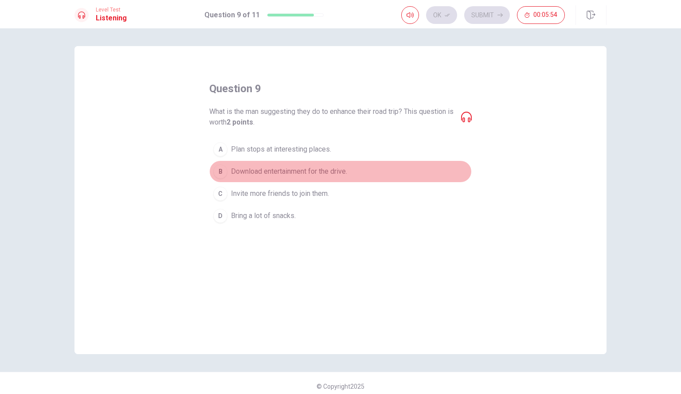
click at [286, 176] on span "Download entertainment for the drive." at bounding box center [289, 171] width 116 height 11
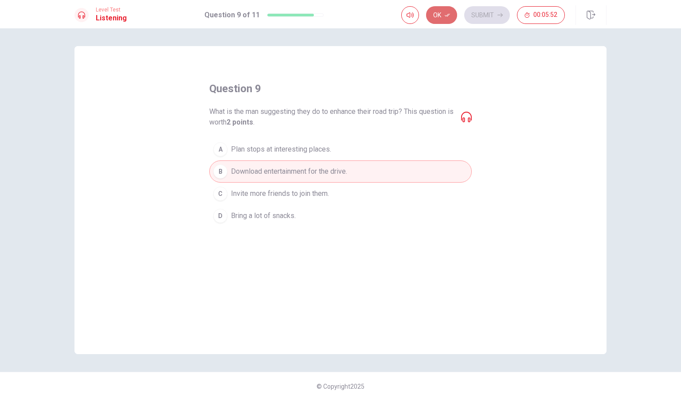
click at [442, 16] on button "Ok" at bounding box center [441, 15] width 31 height 18
click at [494, 9] on button "Submit" at bounding box center [487, 15] width 46 height 18
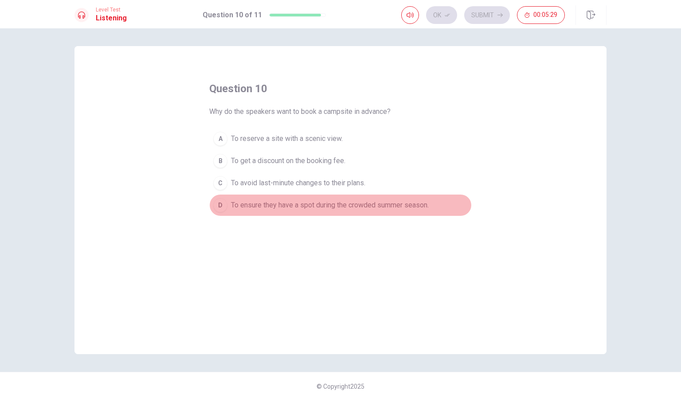
click at [282, 207] on span "To ensure they have a spot during the crowded summer season." at bounding box center [330, 205] width 198 height 11
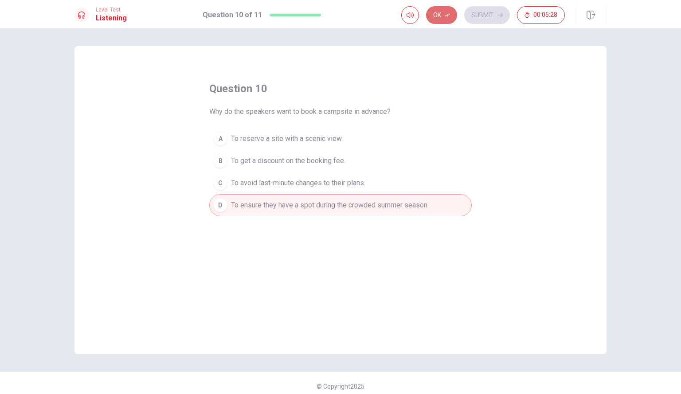
click at [433, 18] on button "Ok" at bounding box center [441, 15] width 31 height 18
click at [476, 21] on button "Submit" at bounding box center [487, 15] width 46 height 18
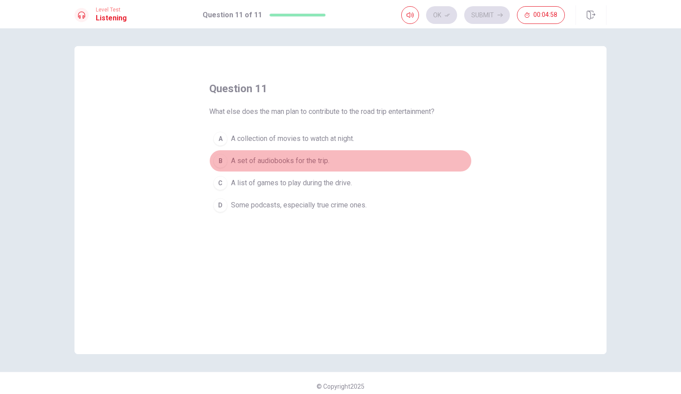
click at [314, 162] on span "A set of audiobooks for the trip." at bounding box center [280, 161] width 98 height 11
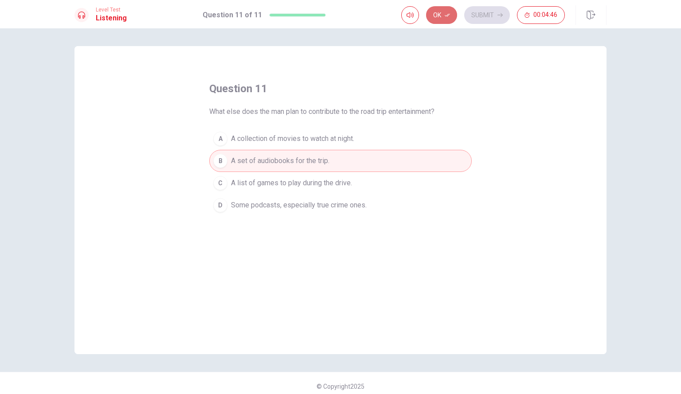
click at [449, 9] on button "Ok" at bounding box center [441, 15] width 31 height 18
click at [483, 10] on button "Submit" at bounding box center [487, 15] width 46 height 18
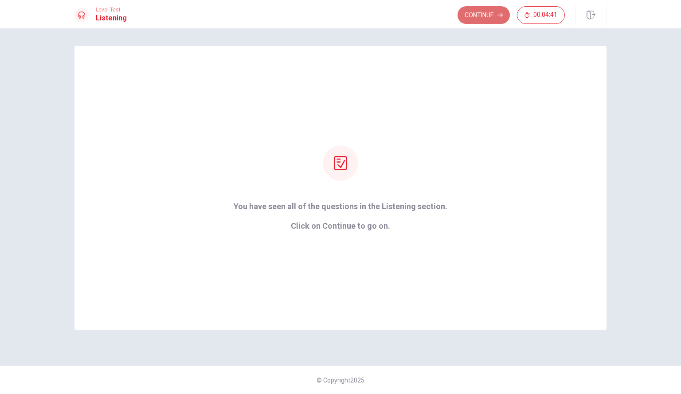
click at [482, 19] on button "Continue" at bounding box center [484, 15] width 52 height 18
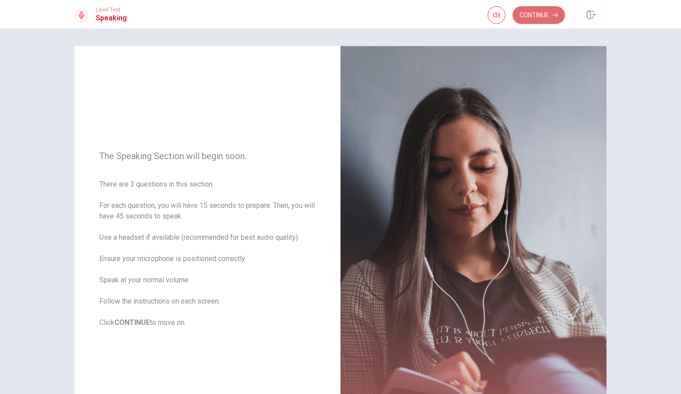
click at [542, 13] on button "Continue" at bounding box center [539, 15] width 52 height 18
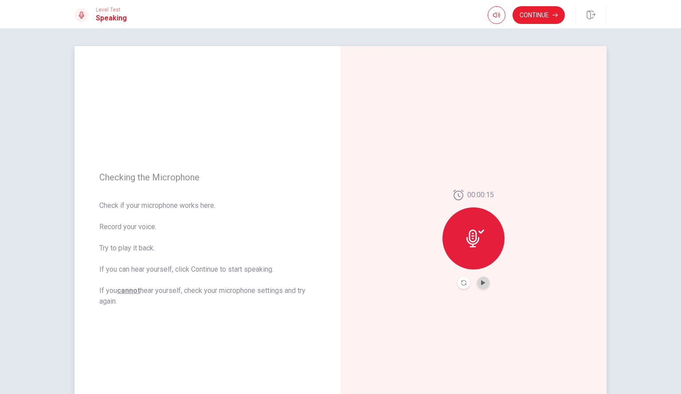
click at [478, 282] on button "Play Audio" at bounding box center [483, 283] width 12 height 12
click at [540, 20] on button "Continue" at bounding box center [539, 15] width 52 height 18
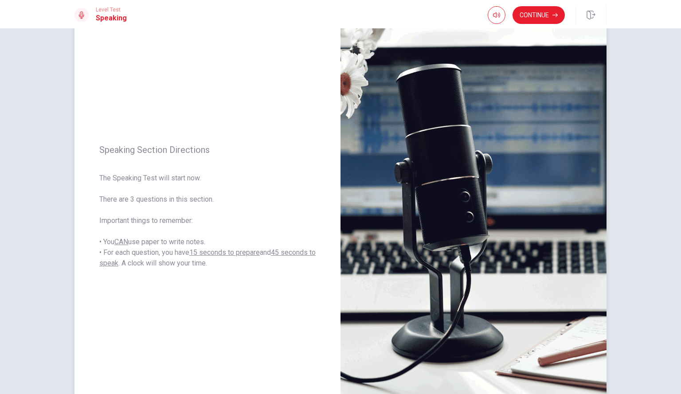
scroll to position [33, 0]
click at [538, 13] on button "Continue" at bounding box center [539, 15] width 52 height 18
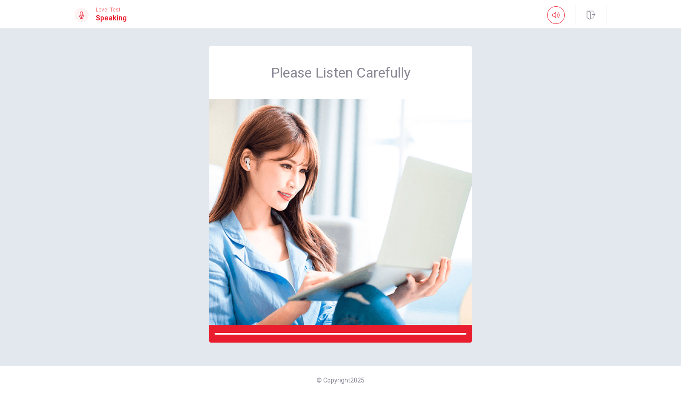
scroll to position [0, 0]
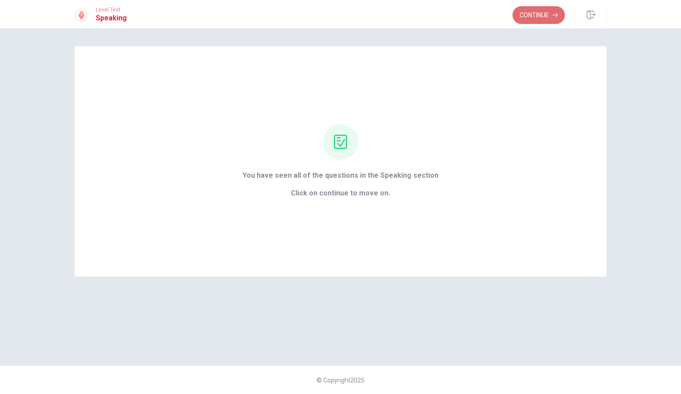
click at [538, 20] on button "Continue" at bounding box center [539, 15] width 52 height 18
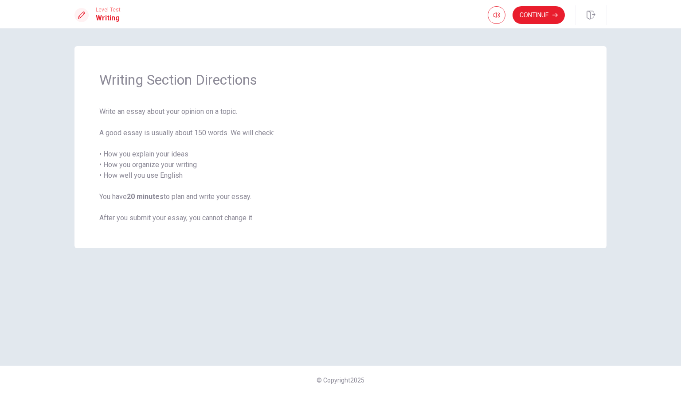
click at [322, 122] on span "Write an essay about your opinion on a topic. A good essay is usually about 150…" at bounding box center [340, 164] width 483 height 117
click at [538, 15] on button "Continue" at bounding box center [539, 15] width 52 height 18
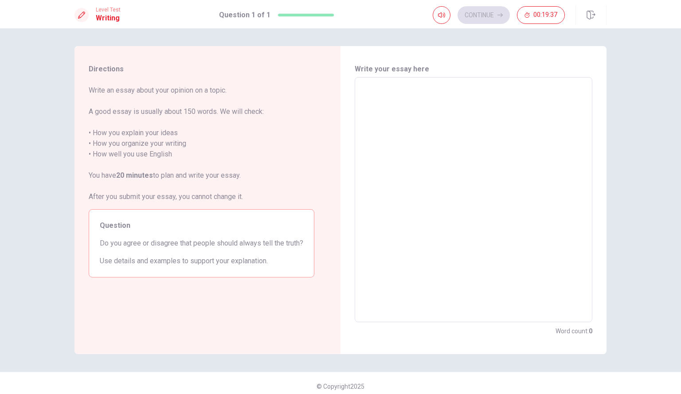
click at [420, 96] on textarea at bounding box center [473, 200] width 225 height 231
type textarea "I"
type textarea "x"
type textarea "I"
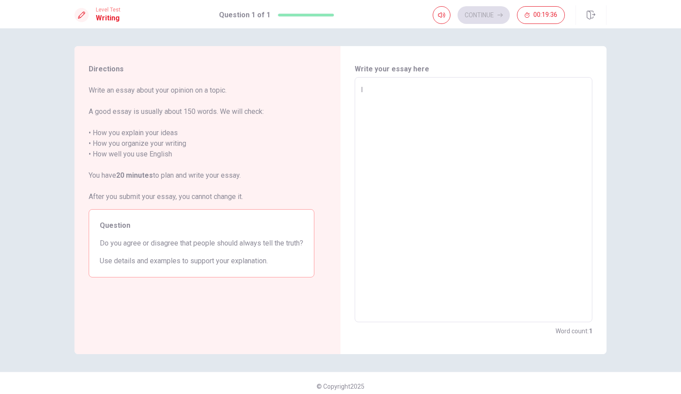
type textarea "x"
type textarea "I"
type textarea "x"
type textarea "I"
type textarea "x"
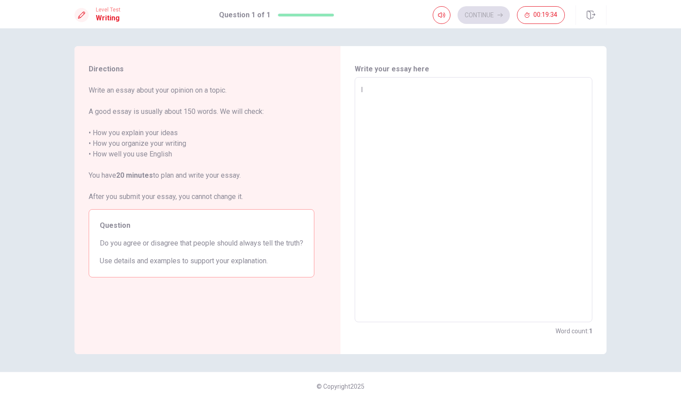
type textarea "In"
type textarea "x"
type textarea "In"
type textarea "x"
type textarea "In m"
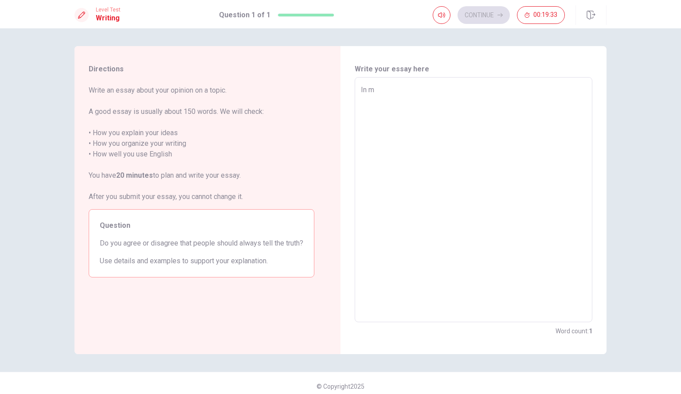
type textarea "x"
type textarea "In mu"
type textarea "x"
type textarea "In m"
type textarea "x"
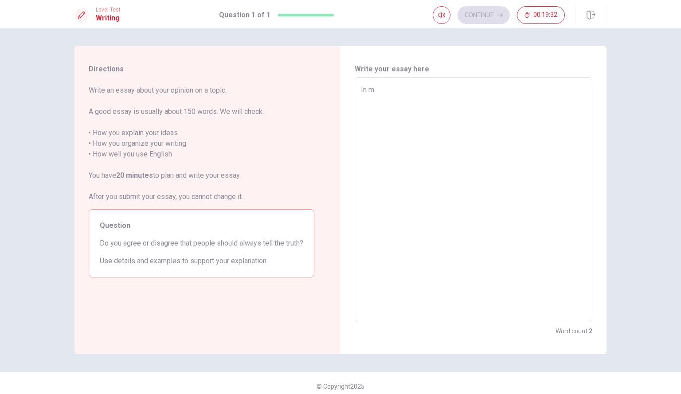
type textarea "In my"
type textarea "x"
type textarea "In my"
type textarea "x"
type textarea "In my o"
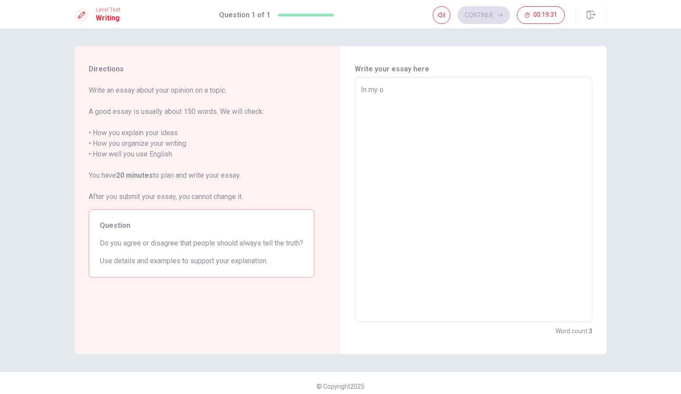
type textarea "x"
type textarea "In my op"
type textarea "x"
type textarea "In my opi"
type textarea "x"
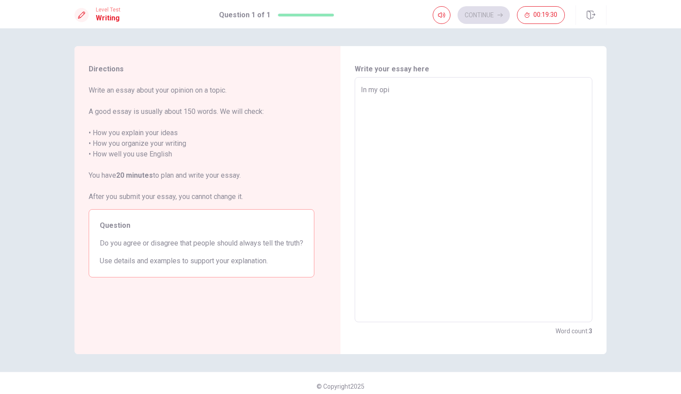
type textarea "In my opin"
type textarea "x"
type textarea "In my opini"
type textarea "x"
type textarea "In my opinio"
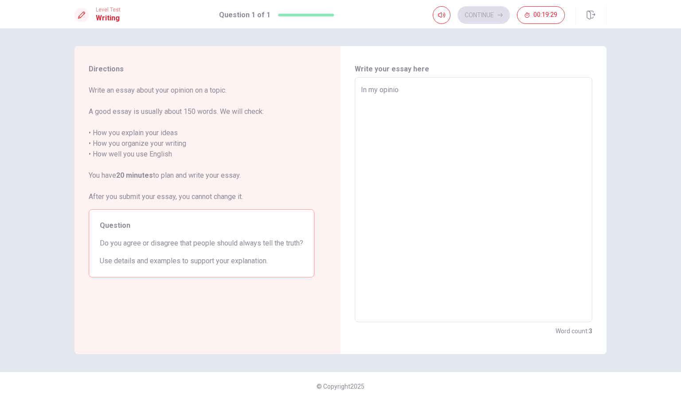
type textarea "x"
type textarea "In my opinion"
type textarea "x"
type textarea "In my opinion,"
type textarea "x"
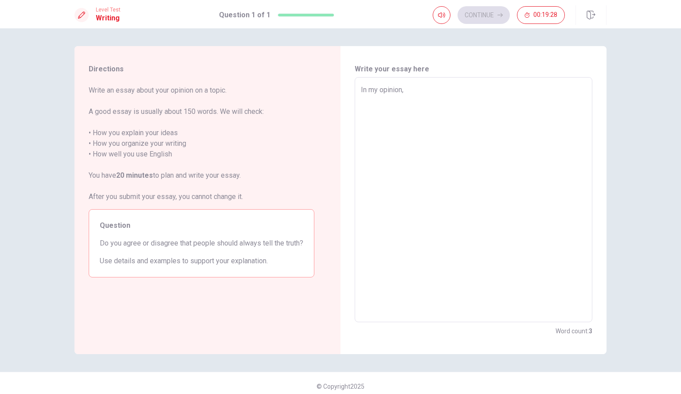
type textarea "In my opinion,"
type textarea "x"
type textarea "In my opinion,"
type textarea "x"
type textarea "In my opinion,"
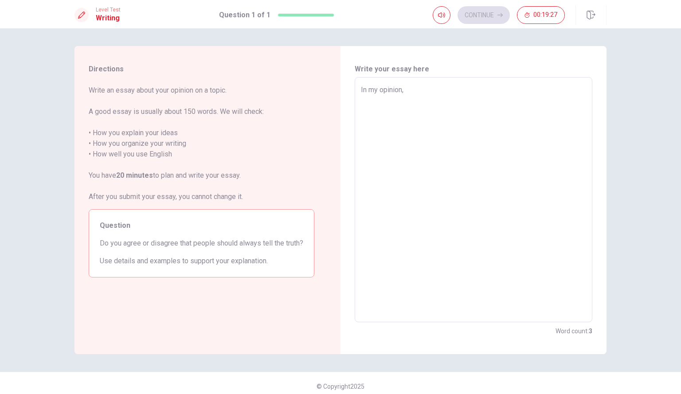
type textarea "x"
type textarea "In my opinion,"
type textarea "x"
type textarea "In my opinion,"
type textarea "x"
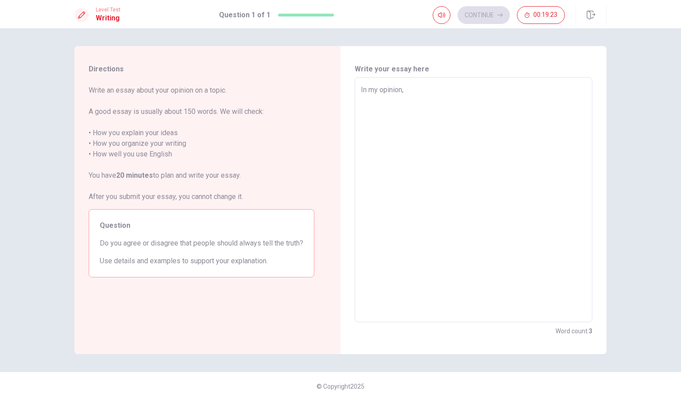
type textarea "In my opinion, p"
type textarea "x"
type textarea "In my opinion, pe"
type textarea "x"
type textarea "In my opinion, pea"
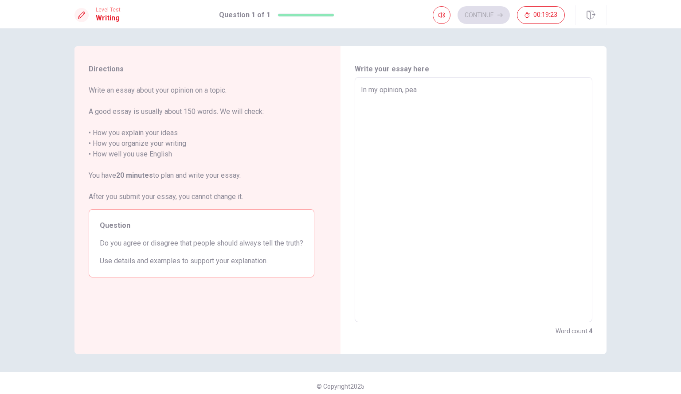
type textarea "x"
type textarea "In my opinion, pe"
type textarea "x"
type textarea "In my opinion, peo"
type textarea "x"
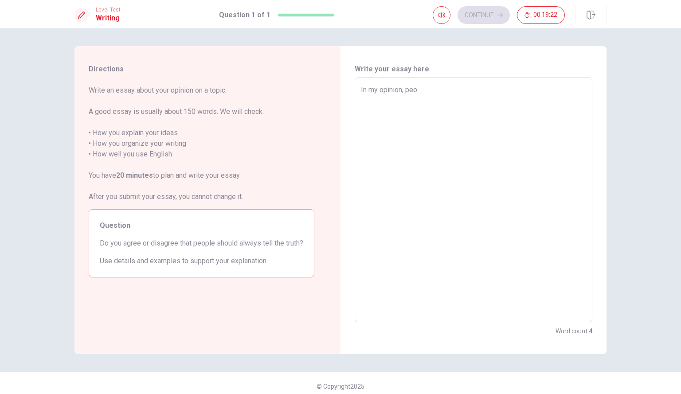
type textarea "In my opinion, peop"
type textarea "x"
type textarea "In my opinion, peopl"
type textarea "x"
type textarea "In my opinion, people"
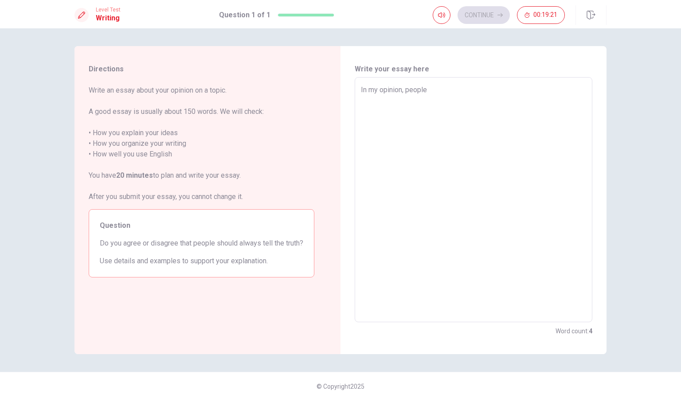
type textarea "x"
type textarea "In my opinion, people"
type textarea "x"
type textarea "In my opinion, people s"
type textarea "x"
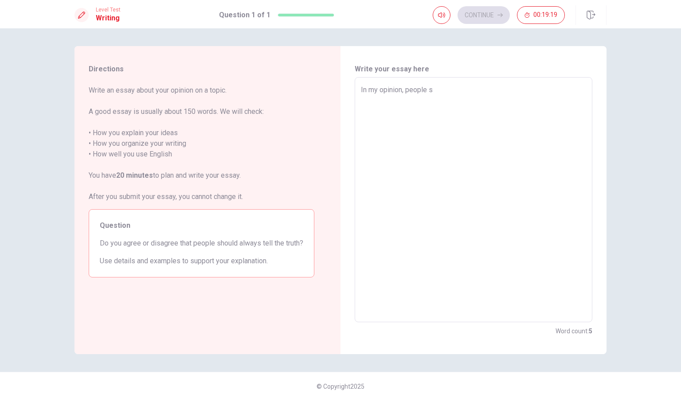
type textarea "In my opinion, people sh"
type textarea "x"
type textarea "In my opinion, people shp"
type textarea "x"
type textarea "In my opinion, people sh"
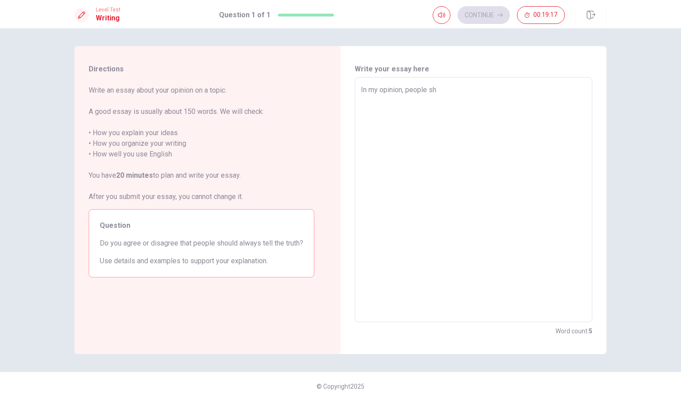
type textarea "x"
type textarea "In my opinion, people sho"
type textarea "x"
type textarea "In my opinion, people shou"
type textarea "x"
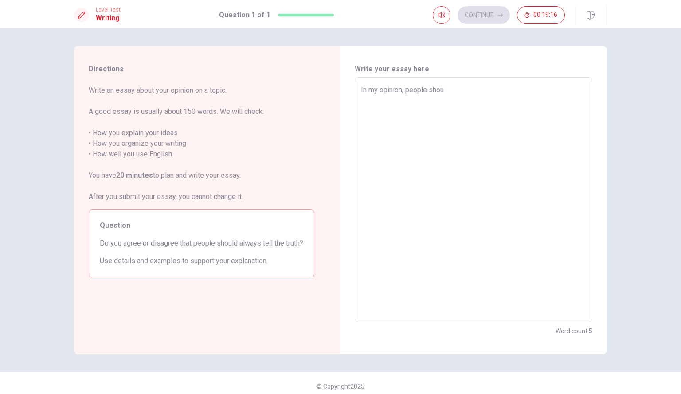
type textarea "In my opinion, people shoul"
type textarea "x"
type textarea "In my opinion, people should"
type textarea "x"
type textarea "In my opinion, people should"
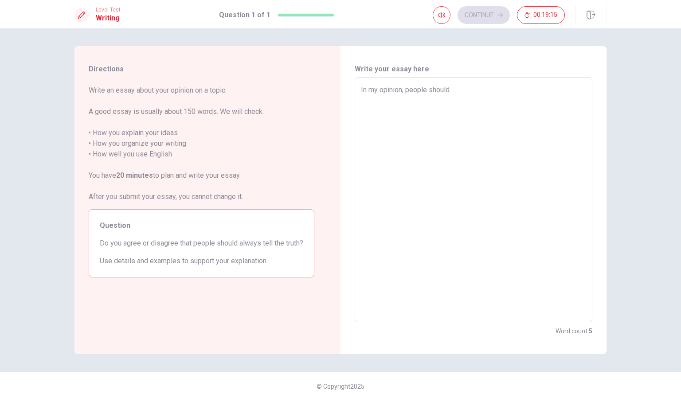
type textarea "x"
type textarea "In my opinion, people should n"
type textarea "x"
type textarea "In my opinion, people should no"
type textarea "x"
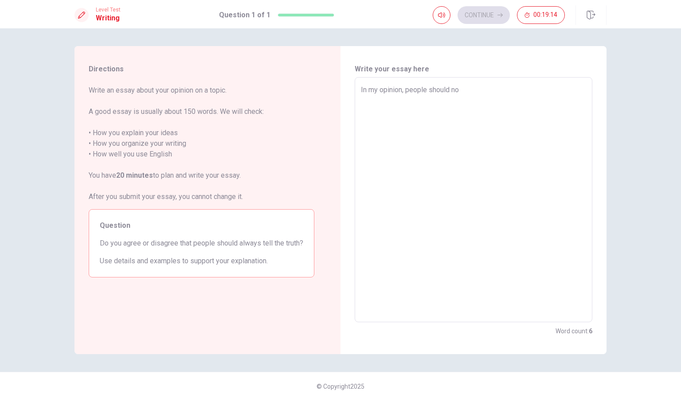
type textarea "In my opinion, people should noy"
type textarea "x"
type textarea "In my opinion, people should noy"
type textarea "x"
type textarea "In my opinion, people should noy"
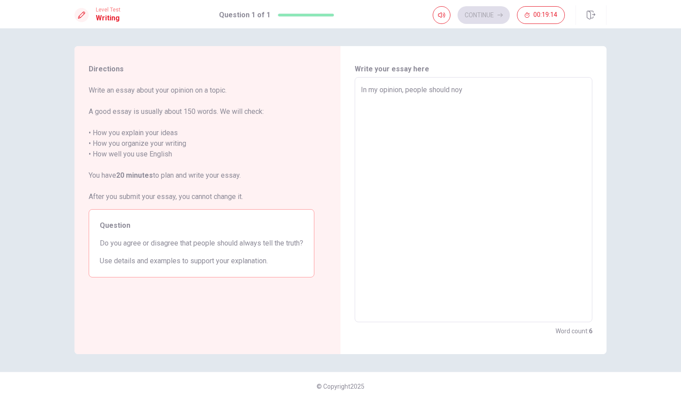
type textarea "x"
type textarea "In my opinion, people should no"
type textarea "x"
type textarea "In my opinion, people should not"
type textarea "x"
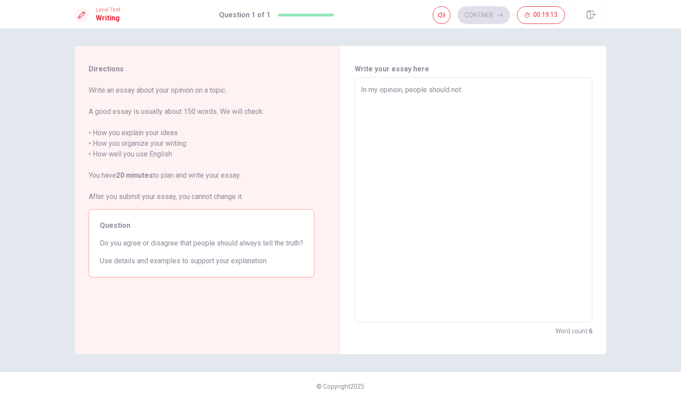
type textarea "In my opinion, people should not"
type textarea "x"
type textarea "In my opinion, people should not a"
type textarea "x"
type textarea "In my opinion, people should not al"
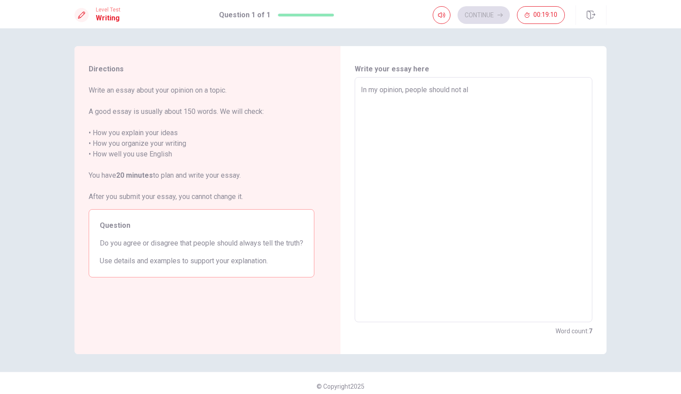
type textarea "x"
type textarea "In my opinion, people should not alw"
type textarea "x"
type textarea "In my opinion, people should not alwa"
type textarea "x"
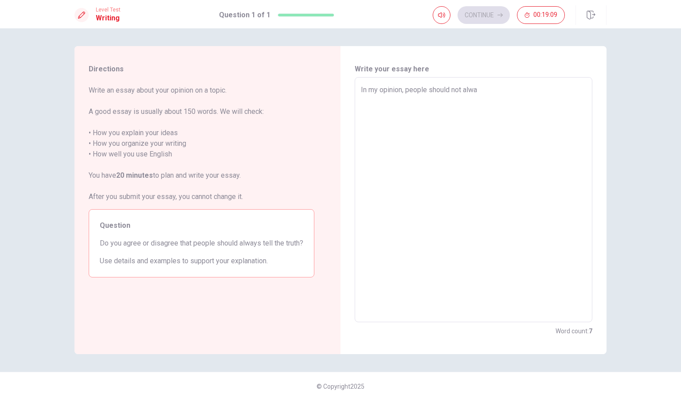
type textarea "In my opinion, people should not alway"
type textarea "x"
type textarea "In my opinion, people should not always"
type textarea "x"
type textarea "In my opinion, people should not always"
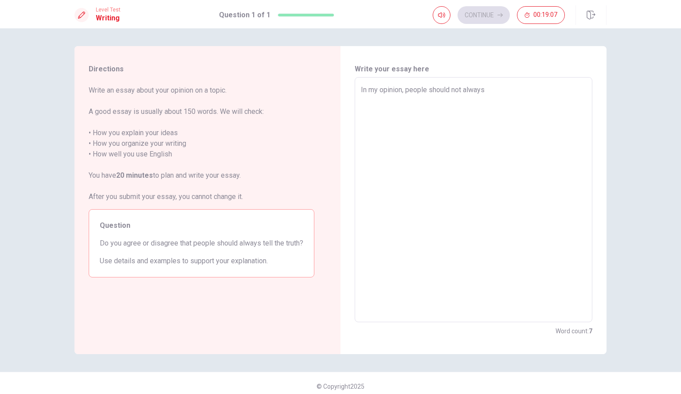
type textarea "x"
type textarea "In my opinion, people should not always t"
type textarea "x"
type textarea "In my opinion, people should not always te"
type textarea "x"
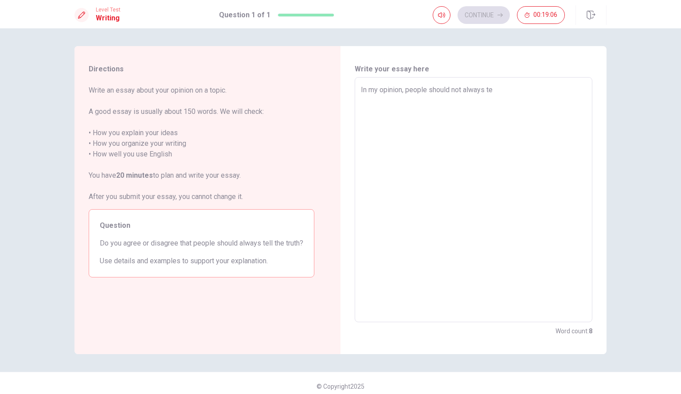
type textarea "In my opinion, people should not always tek"
type textarea "x"
type textarea "In my opinion, people should not always te"
type textarea "x"
type textarea "In my opinion, people should not always tel"
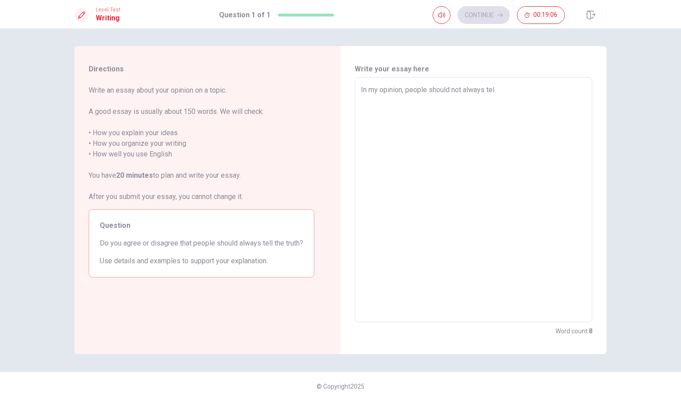
type textarea "x"
type textarea "In my opinion, people should not always tell"
type textarea "x"
type textarea "In my opinion, people should not always tell"
type textarea "x"
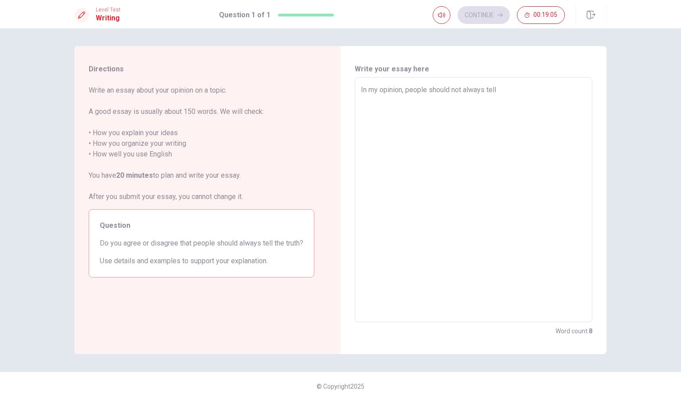
type textarea "In my opinion, people should not always tell t"
type textarea "x"
type textarea "In my opinion, people should not always tell th"
type textarea "x"
type textarea "In my opinion, people should not always tell the"
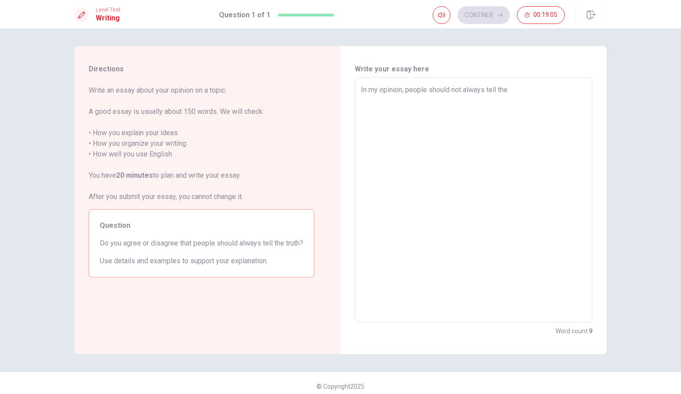
type textarea "x"
type textarea "In my opinion, people should not always tell the"
type textarea "x"
type textarea "In my opinion, people should not always tell the r"
type textarea "x"
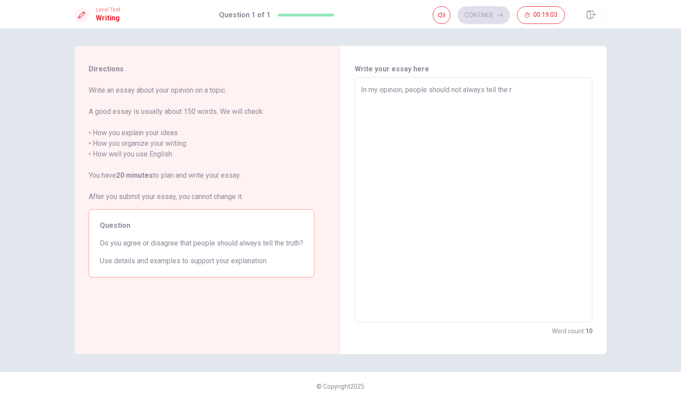
type textarea "In my opinion, people should not always tell the"
type textarea "x"
type textarea "In my opinion, people should not always tell the t"
type textarea "x"
type textarea "In my opinion, people should not always tell the tr"
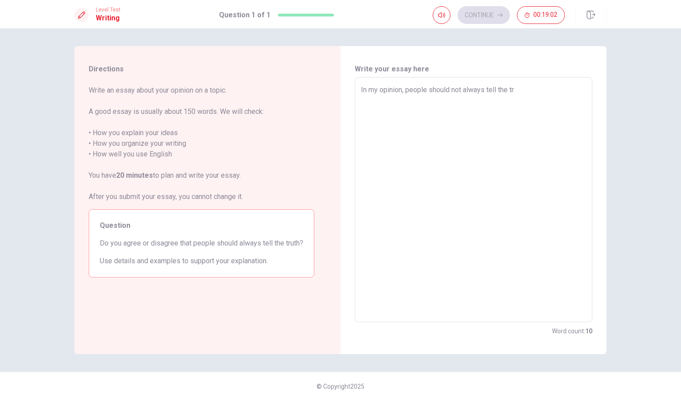
type textarea "x"
type textarea "In my opinion, people should not always tell the try"
type textarea "x"
type textarea "In my opinion, people should not always tell the tr"
type textarea "x"
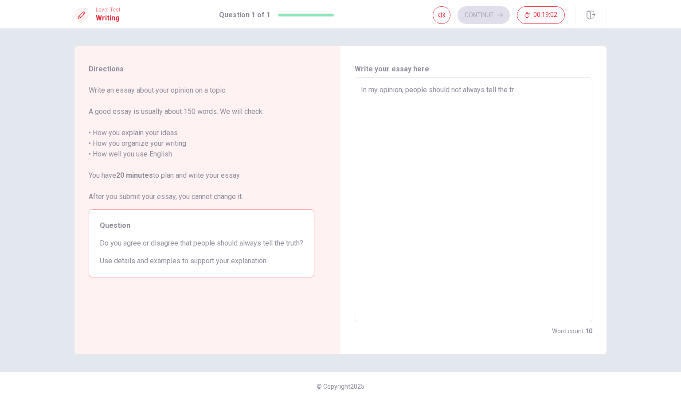
type textarea "In my opinion, people should not always tell the tru"
type textarea "x"
type textarea "In my opinion, people should not always tell the trut"
type textarea "x"
type textarea "In my opinion, people should not always tell the truth"
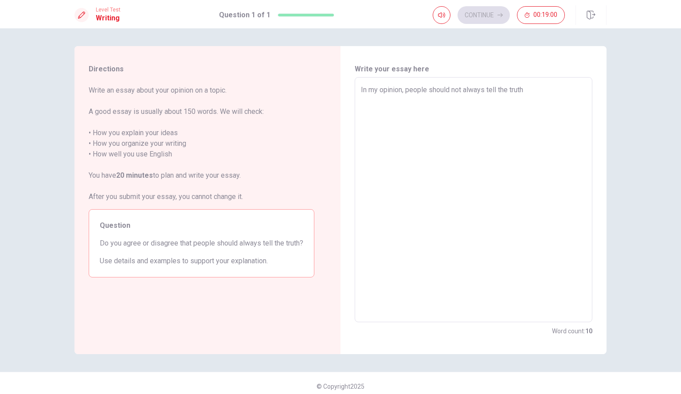
type textarea "x"
type textarea "In my opinion, people should not always tell the truth."
type textarea "x"
type textarea "In my opinion, people should not always tell the truth."
type textarea "x"
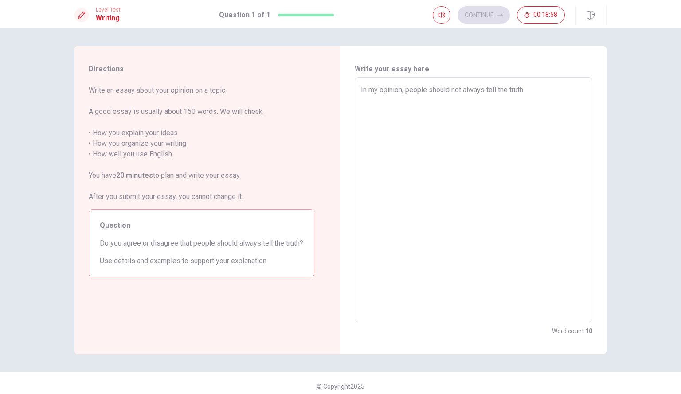
type textarea "In my opinion, people should not always tell the truth. ｂ"
type textarea "x"
type textarea "In my opinion, people should not always tell the truth."
type textarea "x"
type textarea "In my opinion, people should not always tell the truth. B"
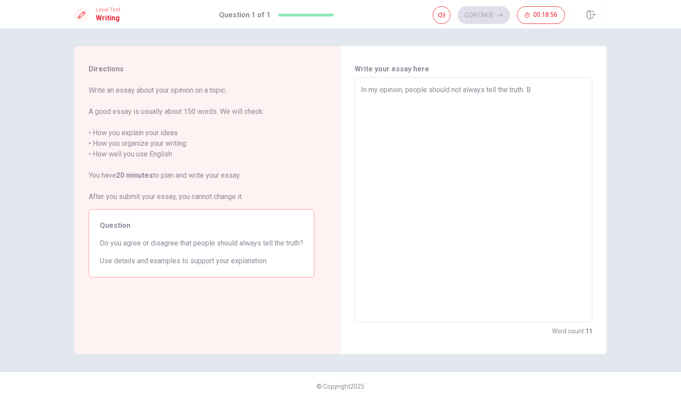
type textarea "x"
type textarea "In my opinion, people should not always tell the truth."
type textarea "x"
type textarea "In my opinion, people should not always tell the truth. b"
type textarea "x"
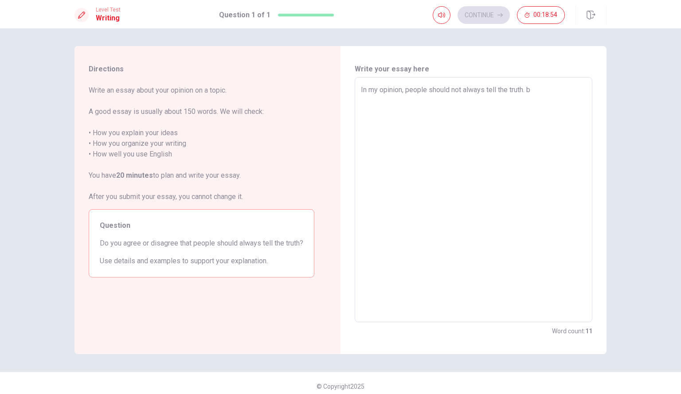
type textarea "In my opinion, people should not always tell the truth. be"
type textarea "x"
type textarea "In my opinion, people should not always tell the truth. b"
type textarea "x"
type textarea "In my opinion, people should not always tell the truth."
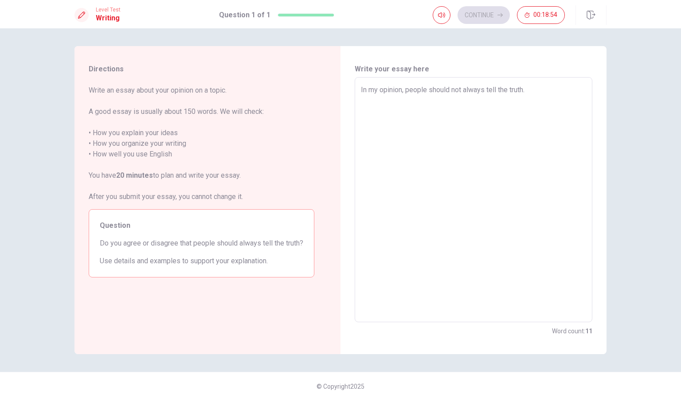
type textarea "x"
type textarea "In my opinion, people should not always tell the truth. N"
type textarea "x"
type textarea "In my opinion, people should not always tell the truth."
type textarea "x"
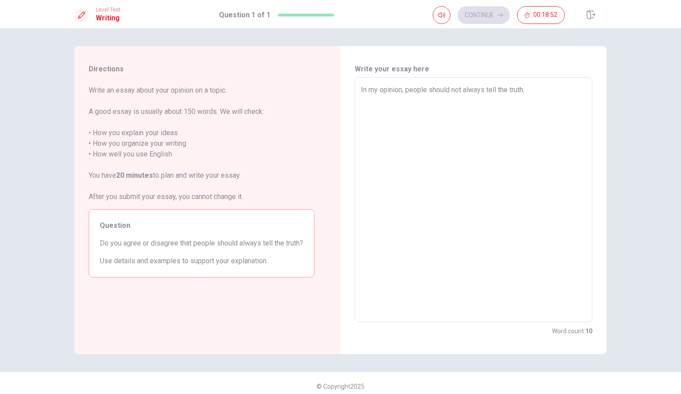
type textarea "In my opinion, people should not always tell the truth. B"
type textarea "x"
type textarea "In my opinion, people should not always tell the truth. Be"
type textarea "x"
type textarea "In my opinion, people should not always tell the truth. Bec"
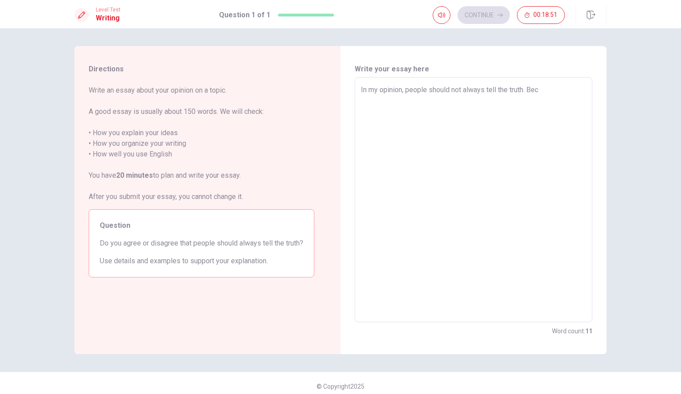
type textarea "x"
type textarea "In my opinion, people should not always tell the truth. [GEOGRAPHIC_DATA]"
type textarea "x"
type textarea "In my opinion, people should not always tell the truth. [GEOGRAPHIC_DATA]"
type textarea "x"
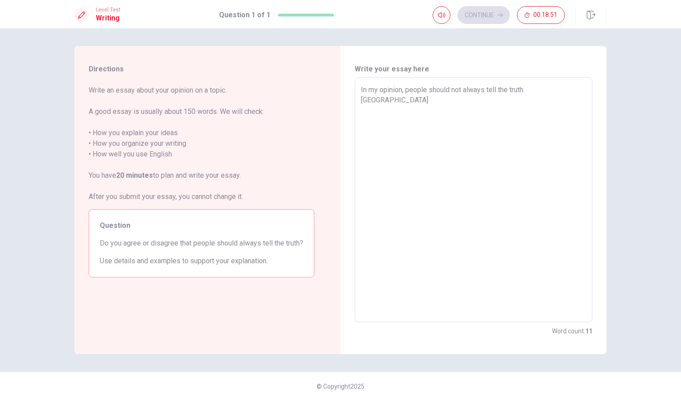
type textarea "In my opinion, people should not always tell the truth. Becaus"
type textarea "x"
type textarea "In my opinion, people should not always tell the truth. Because"
type textarea "x"
type textarea "In my opinion, people should not always tell the truth. Because"
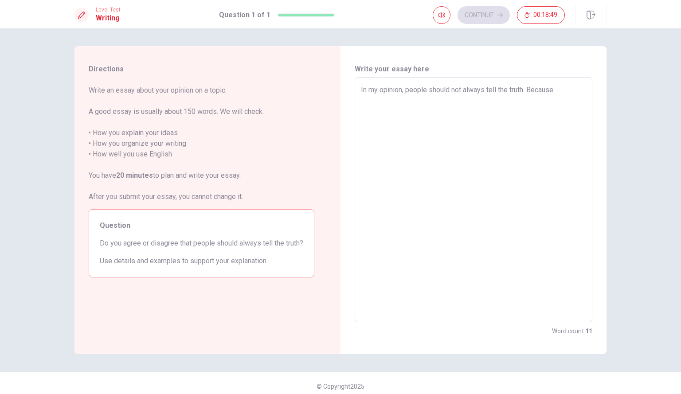
type textarea "x"
type textarea "In my opinion, people should not always tell the truth. Because I"
type textarea "x"
type textarea "In my opinion, people should not always tell the truth. Because I"
type textarea "x"
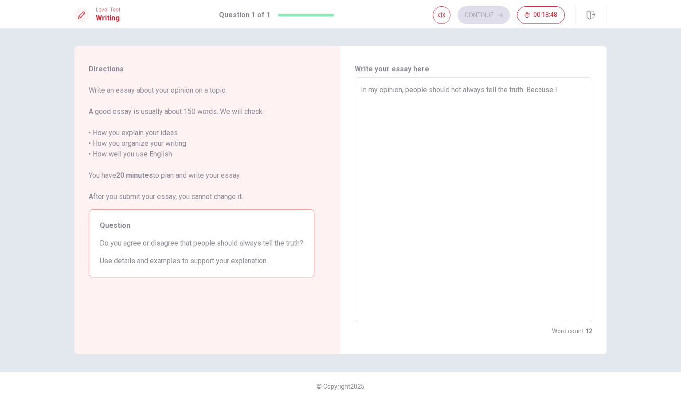
type textarea "In my opinion, people should not always tell the truth. Because I t"
type textarea "x"
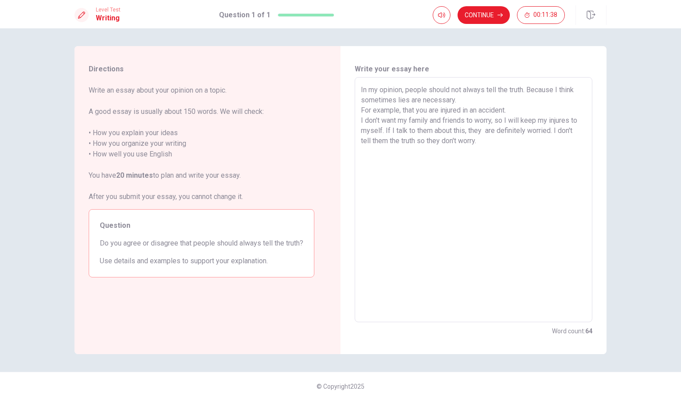
click at [466, 99] on textarea "In my opinion, people should not always tell the truth. Because I think sometim…" at bounding box center [473, 200] width 225 height 231
click at [498, 149] on textarea "In my opinion, people should not always tell the truth. Because I think sometim…" at bounding box center [473, 200] width 225 height 231
click at [497, 169] on textarea "In my opinion, people should not always tell the truth. Because I think sometim…" at bounding box center [473, 200] width 225 height 231
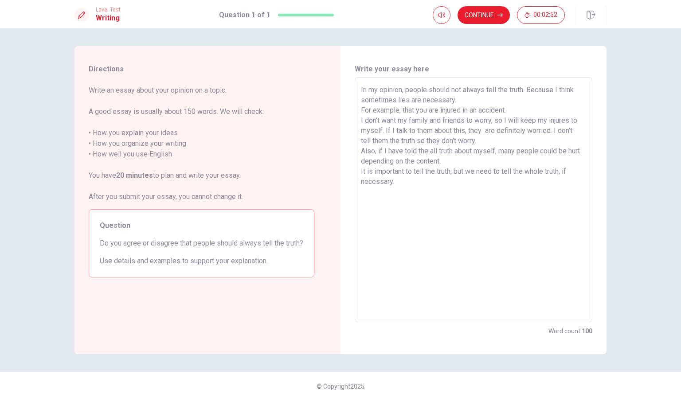
click at [499, 143] on textarea "In my opinion, people should not always tell the truth. Because I think sometim…" at bounding box center [473, 200] width 225 height 231
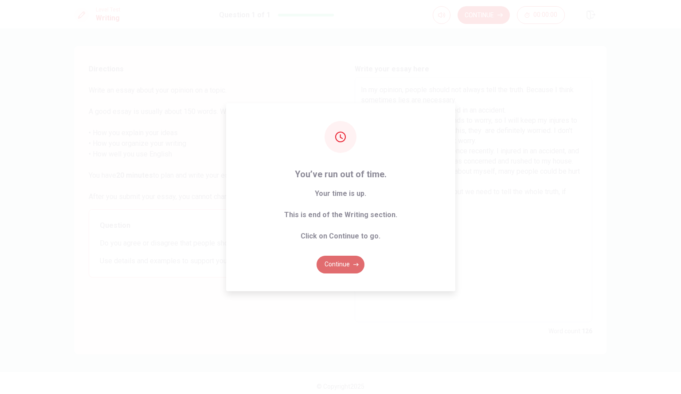
click at [329, 265] on button "Continue" at bounding box center [341, 265] width 48 height 18
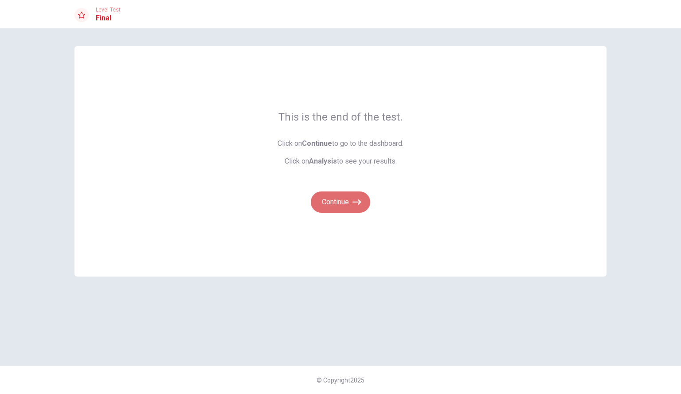
click at [338, 206] on button "Continue" at bounding box center [340, 202] width 59 height 21
